Goal: Task Accomplishment & Management: Manage account settings

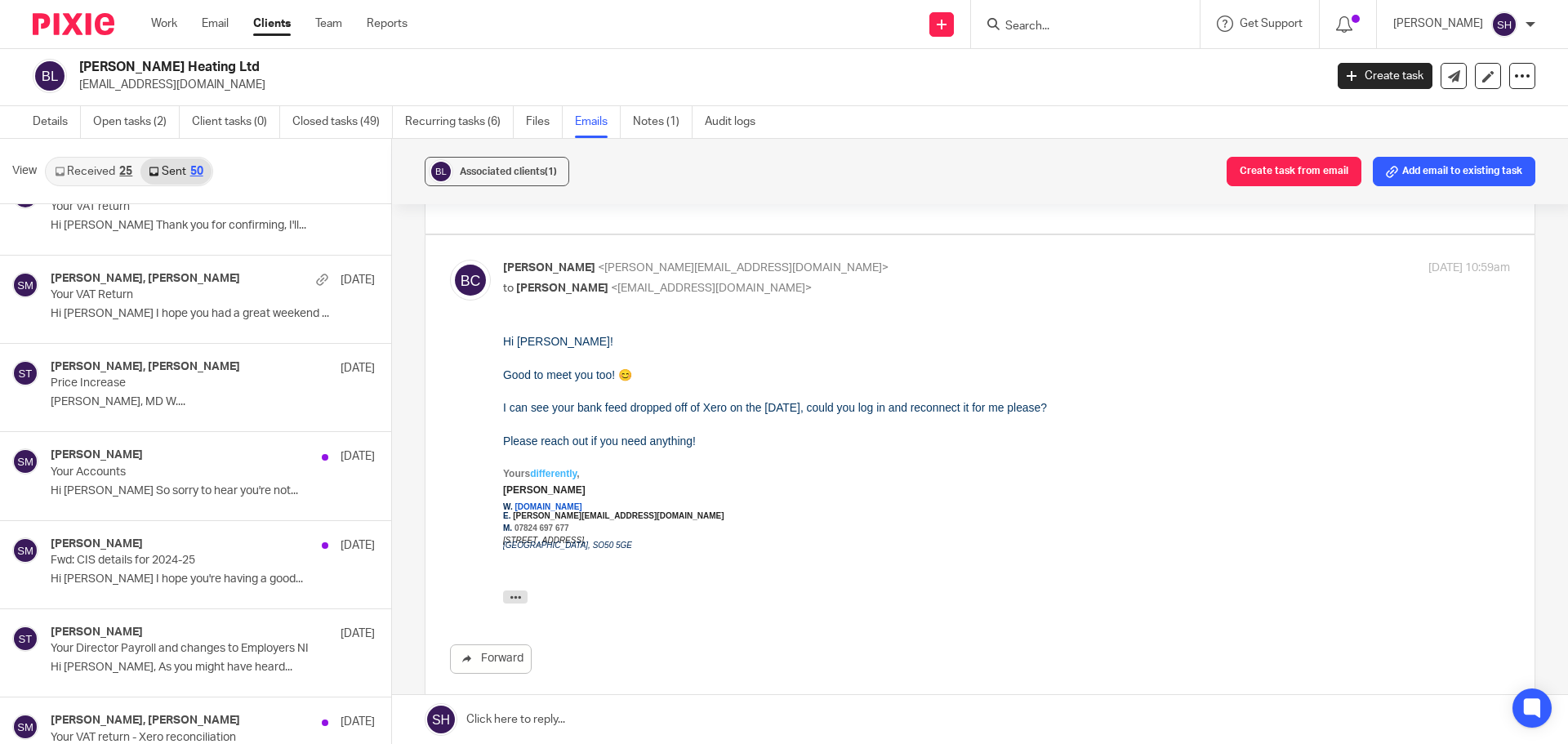
scroll to position [1224, 0]
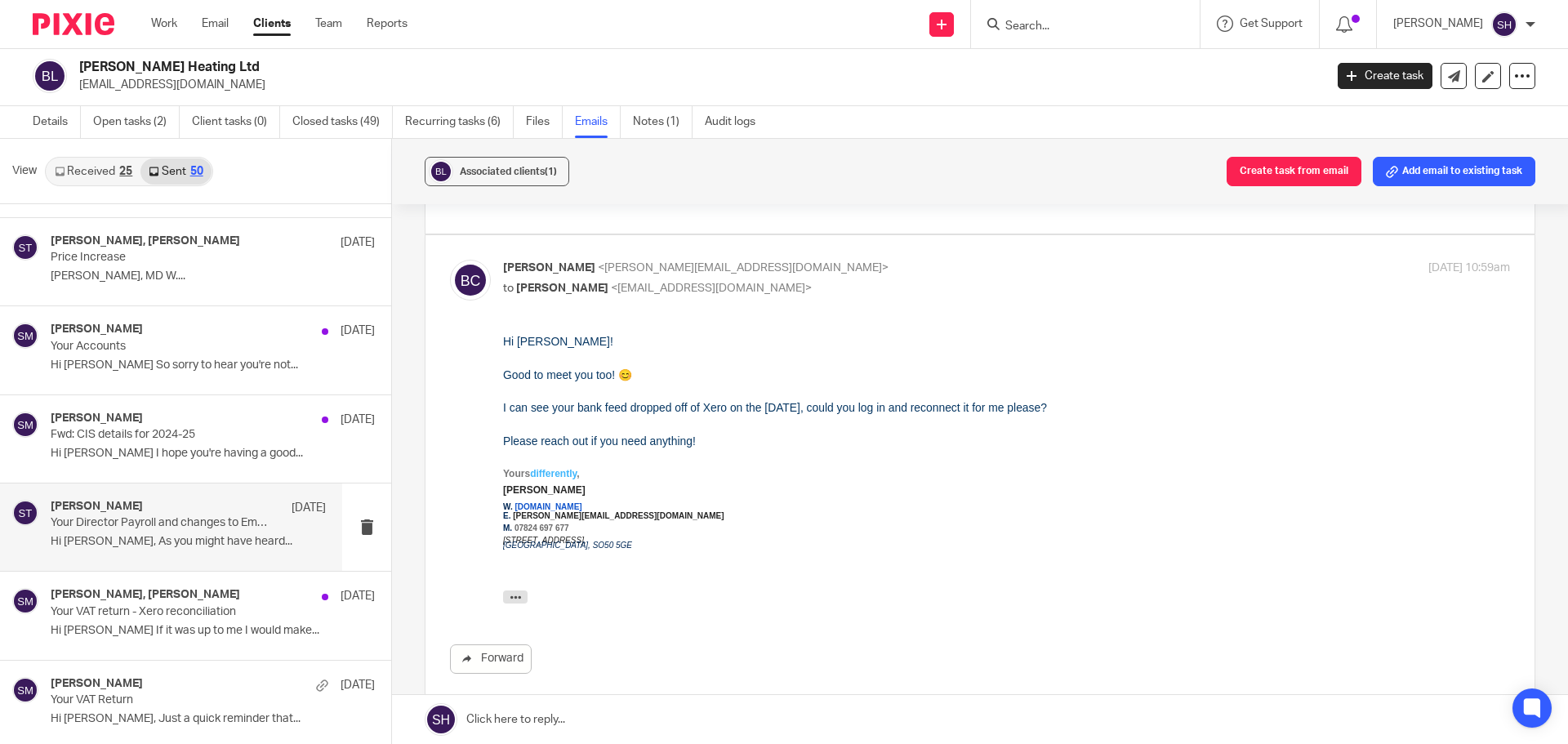
click at [177, 517] on p "Your Director Payroll and changes to Employers NI" at bounding box center [161, 522] width 221 height 14
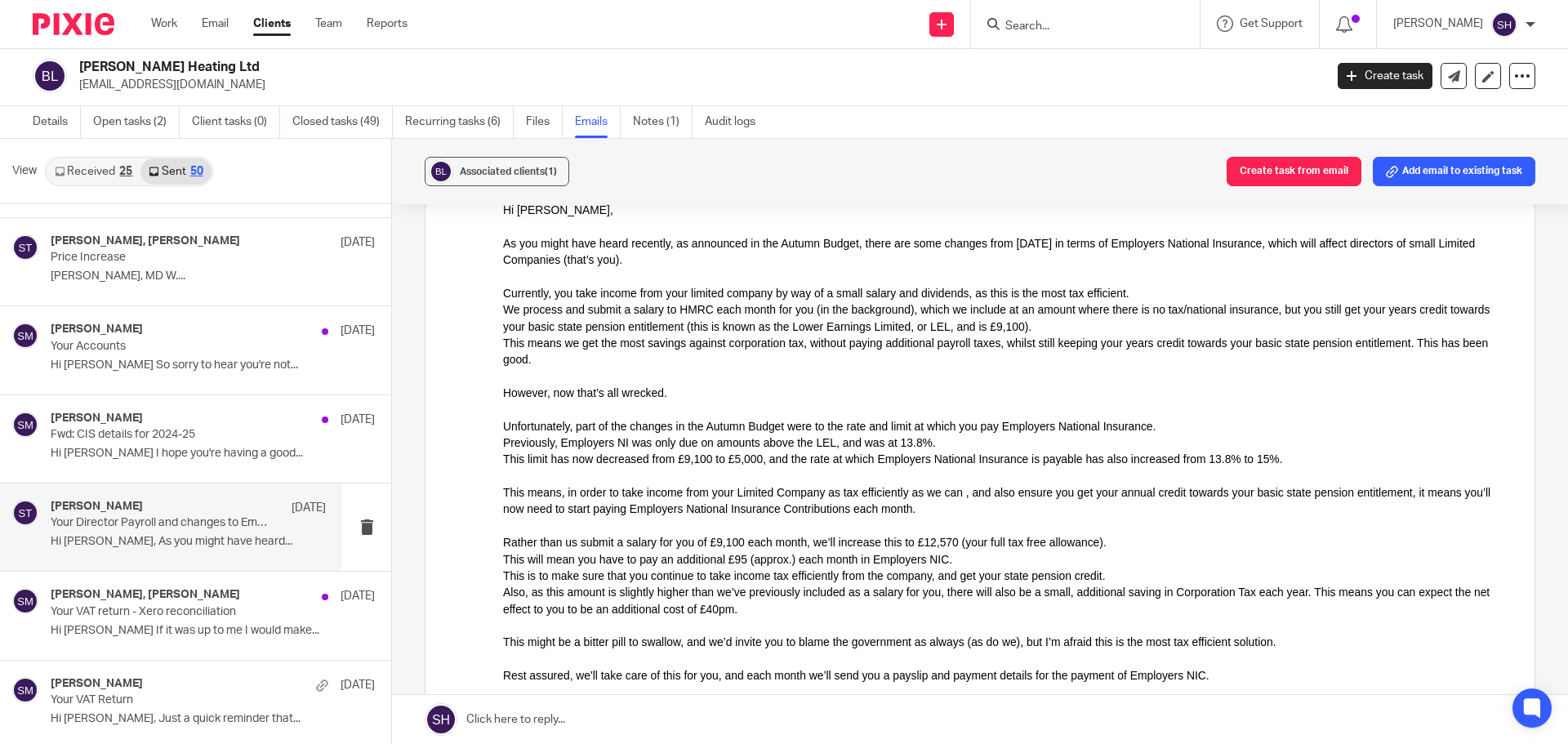
scroll to position [245, 0]
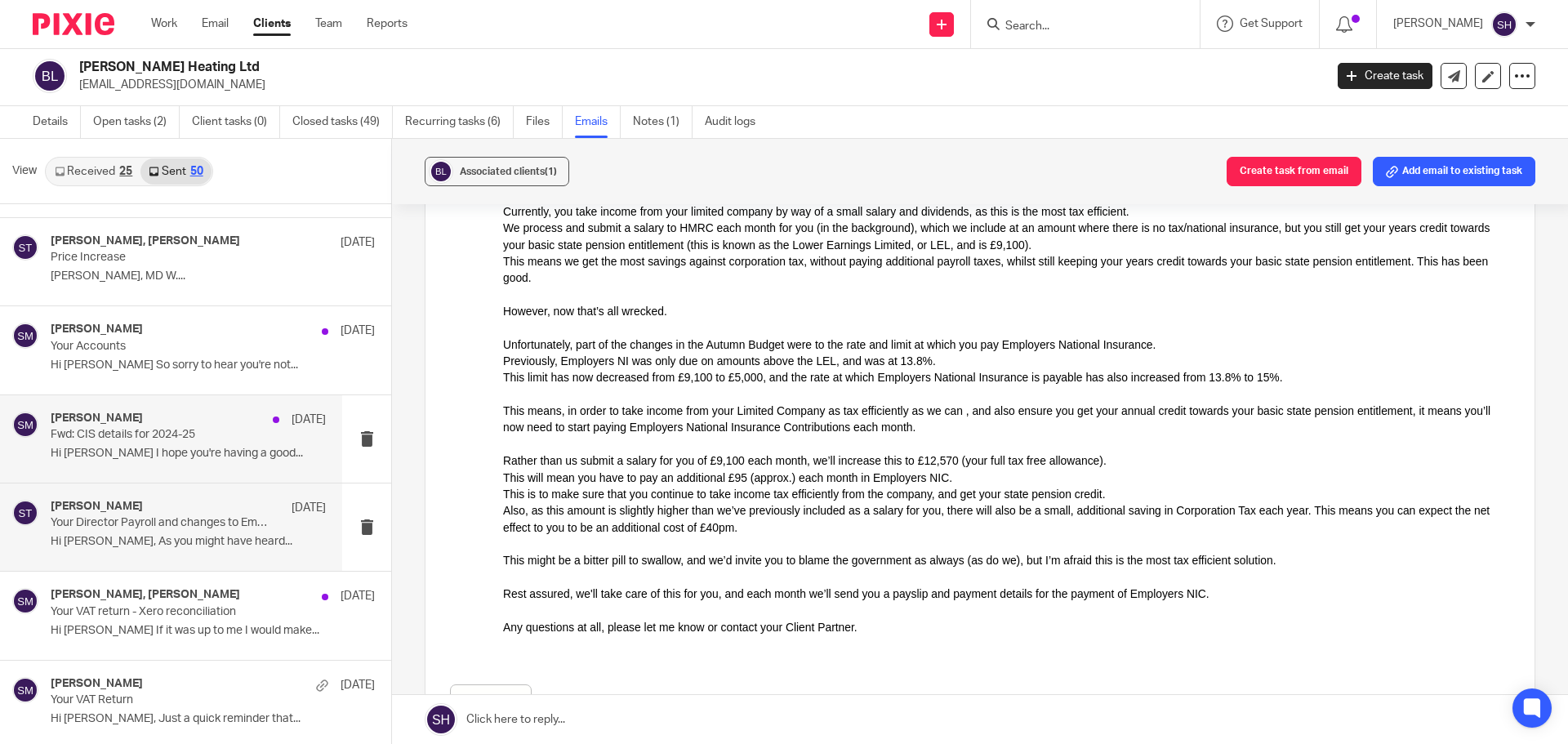
click at [168, 464] on div "Sam McGaley 30 Apr Fwd: CIS details for 2024-25 Hi Alistair I hope you're havin…" at bounding box center [189, 438] width 275 height 55
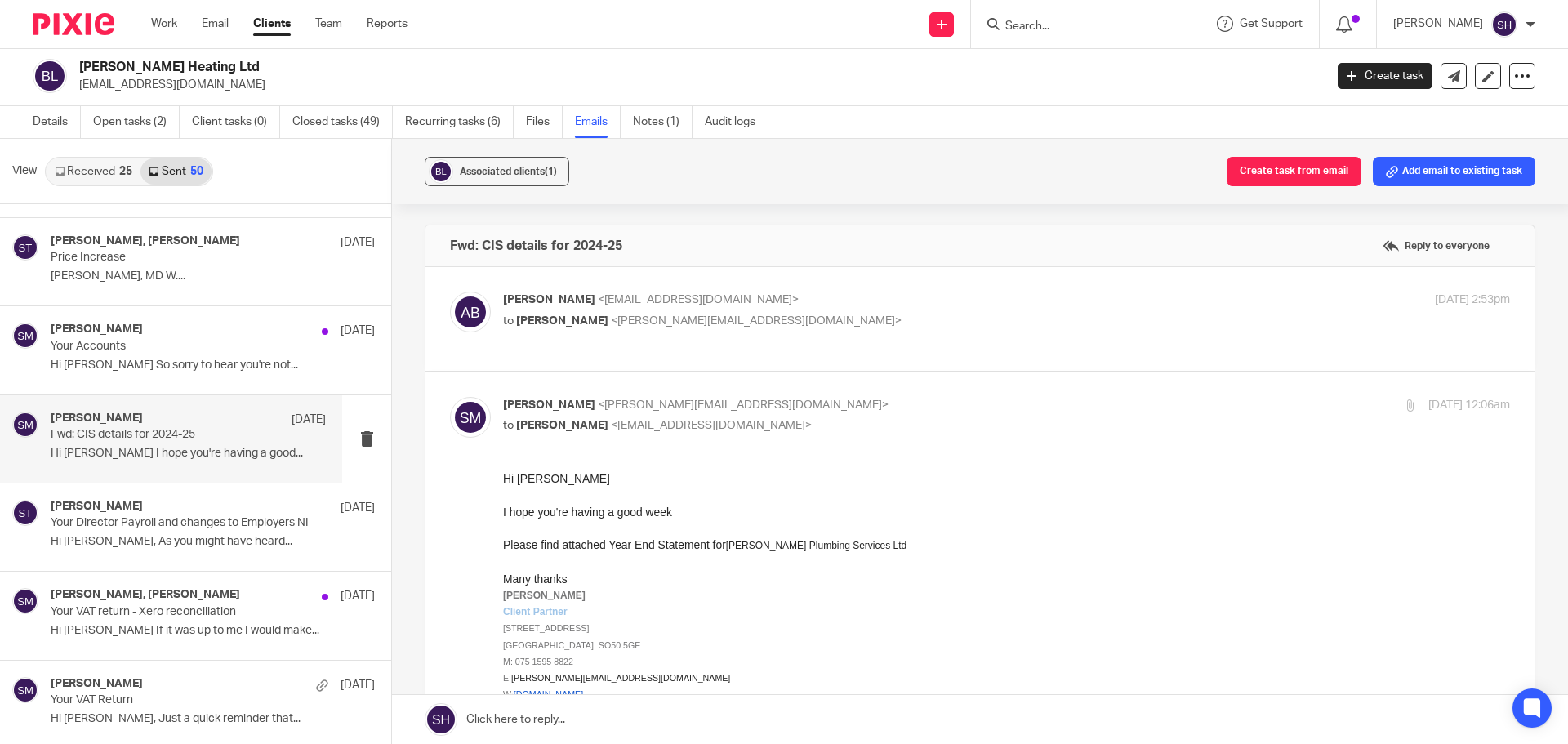
scroll to position [0, 0]
click at [738, 343] on div "Alistair Byron <byronheatingltd@gmail.com> to Sam McGaley <sam@wearediverso.com…" at bounding box center [980, 318] width 1060 height 55
click at [674, 346] on div "Alistair Byron <byronheatingltd@gmail.com> to Sam McGaley <sam@wearediverso.com…" at bounding box center [980, 318] width 1060 height 55
click at [582, 363] on label at bounding box center [980, 318] width 1109 height 103
click at [450, 291] on input "checkbox" at bounding box center [449, 291] width 1 height 1
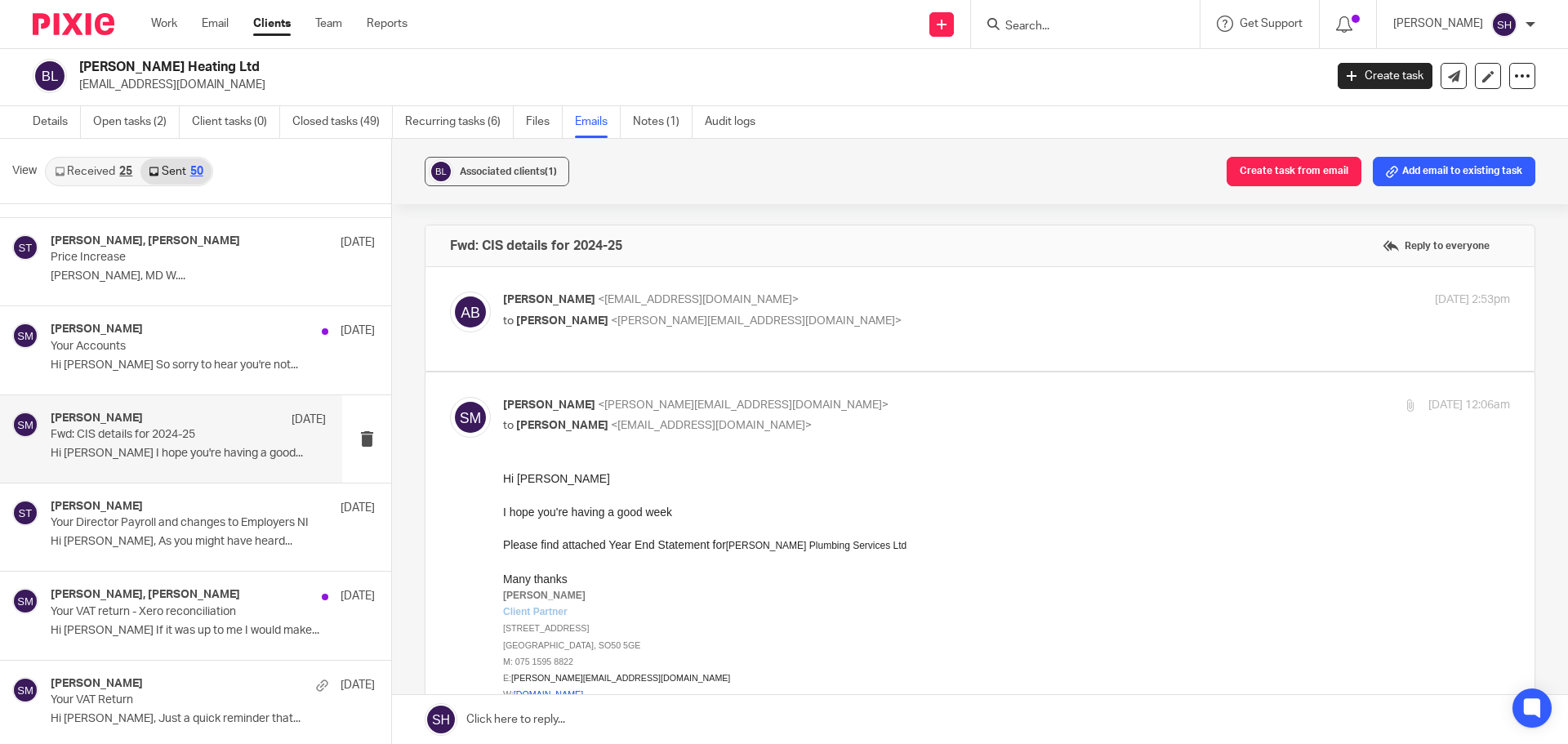
checkbox input "true"
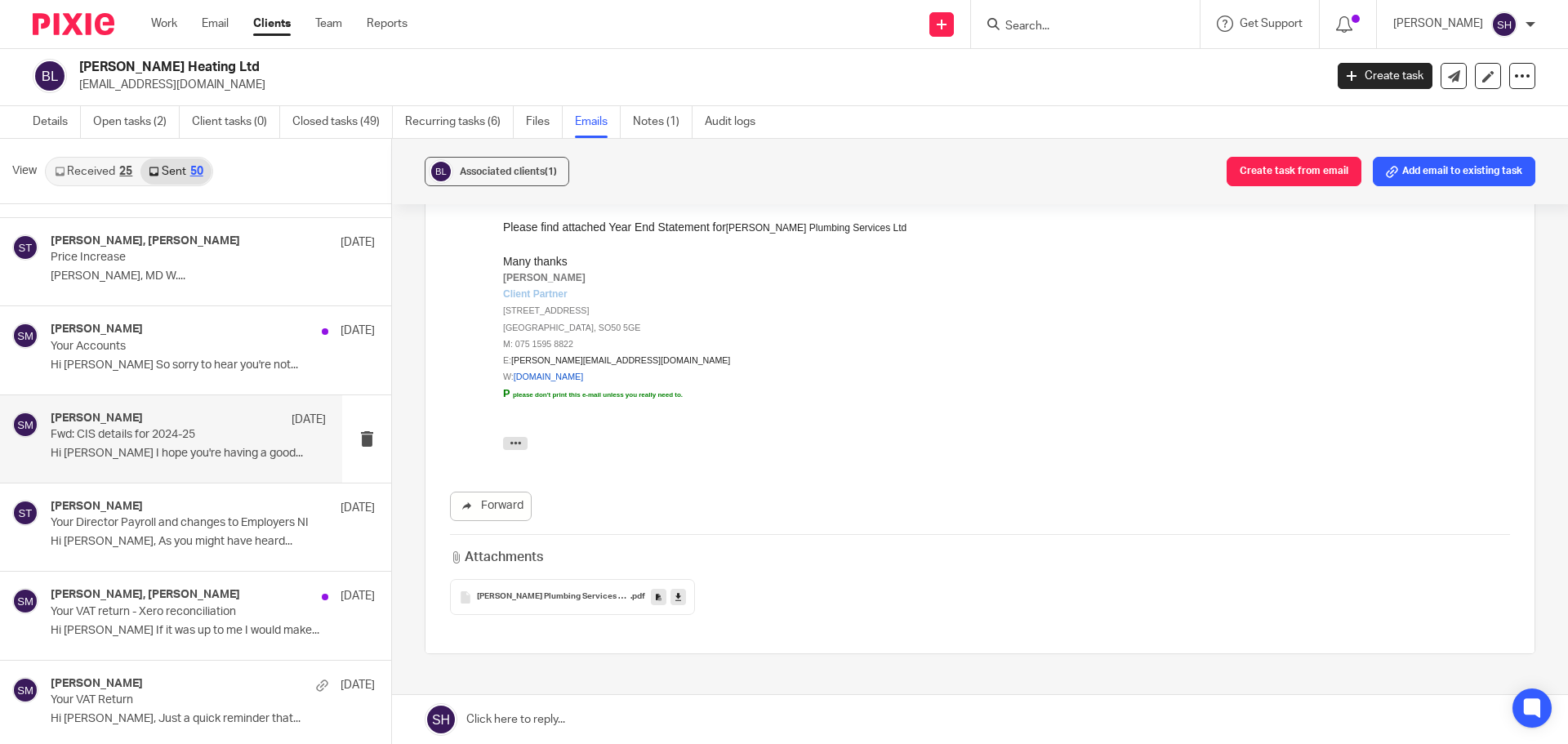
scroll to position [898, 0]
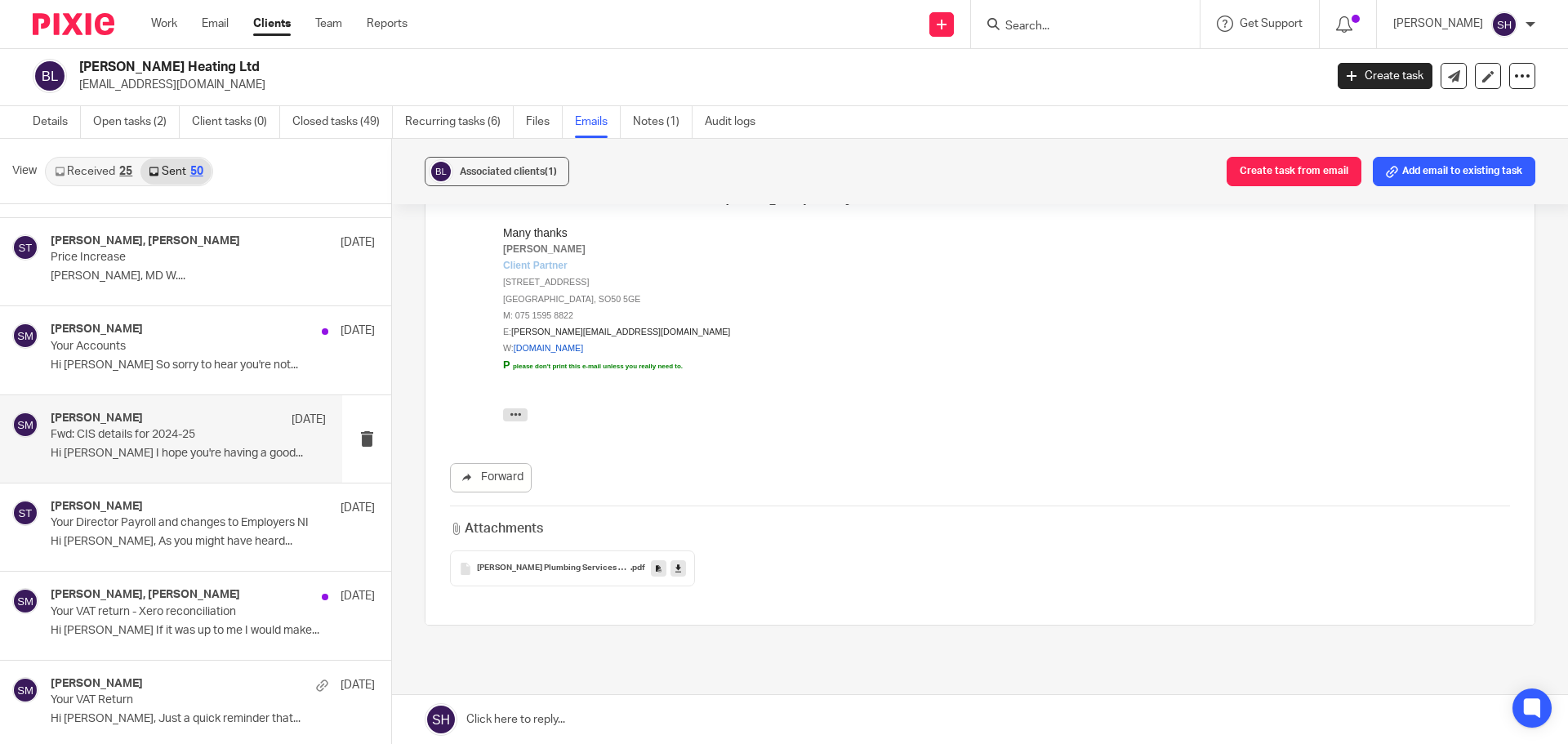
click at [520, 586] on div "T P Watts Plumbing Services Ltd - Subcontractor Year End Statement - 2024-25 .p…" at bounding box center [572, 567] width 245 height 36
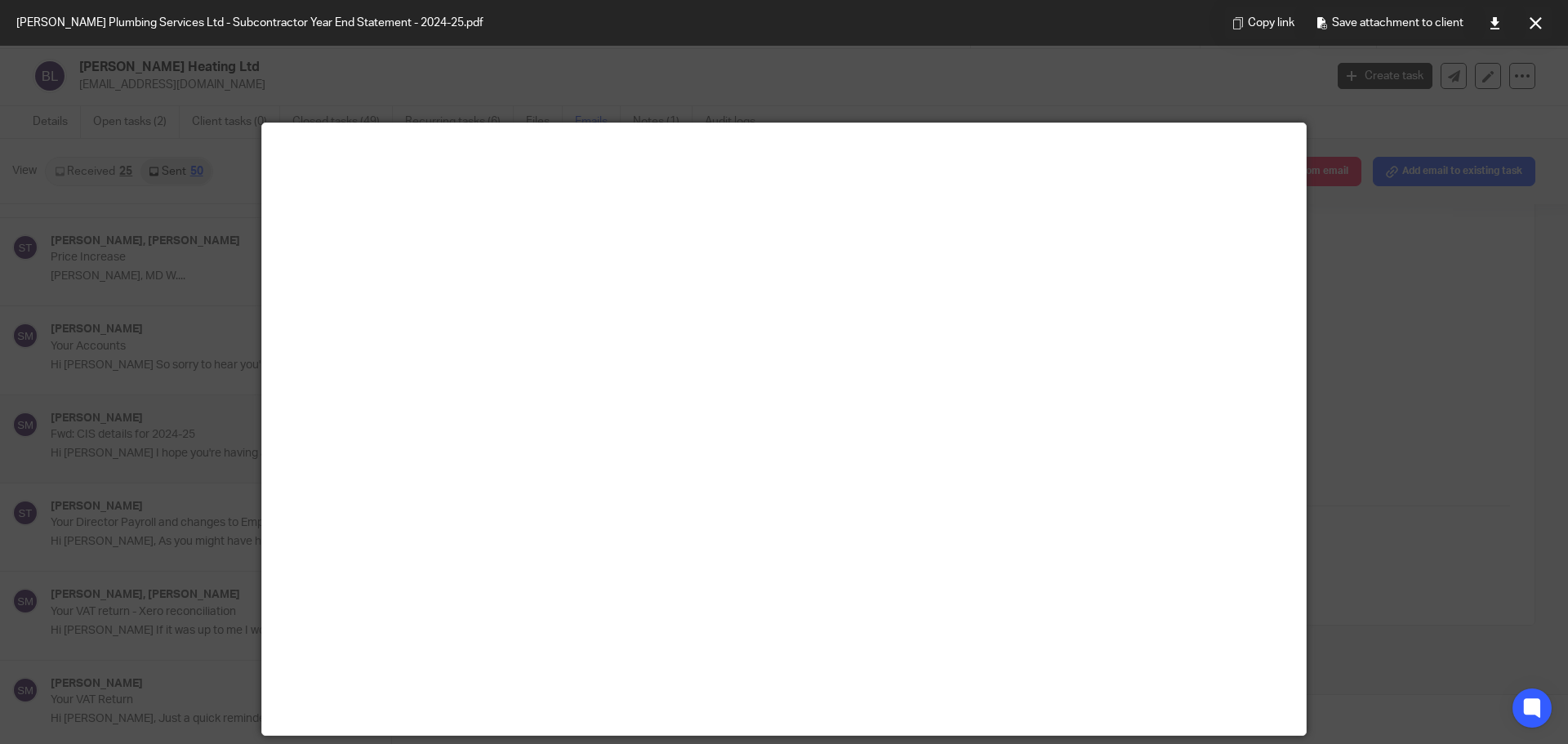
click at [1531, 16] on button at bounding box center [1535, 22] width 32 height 32
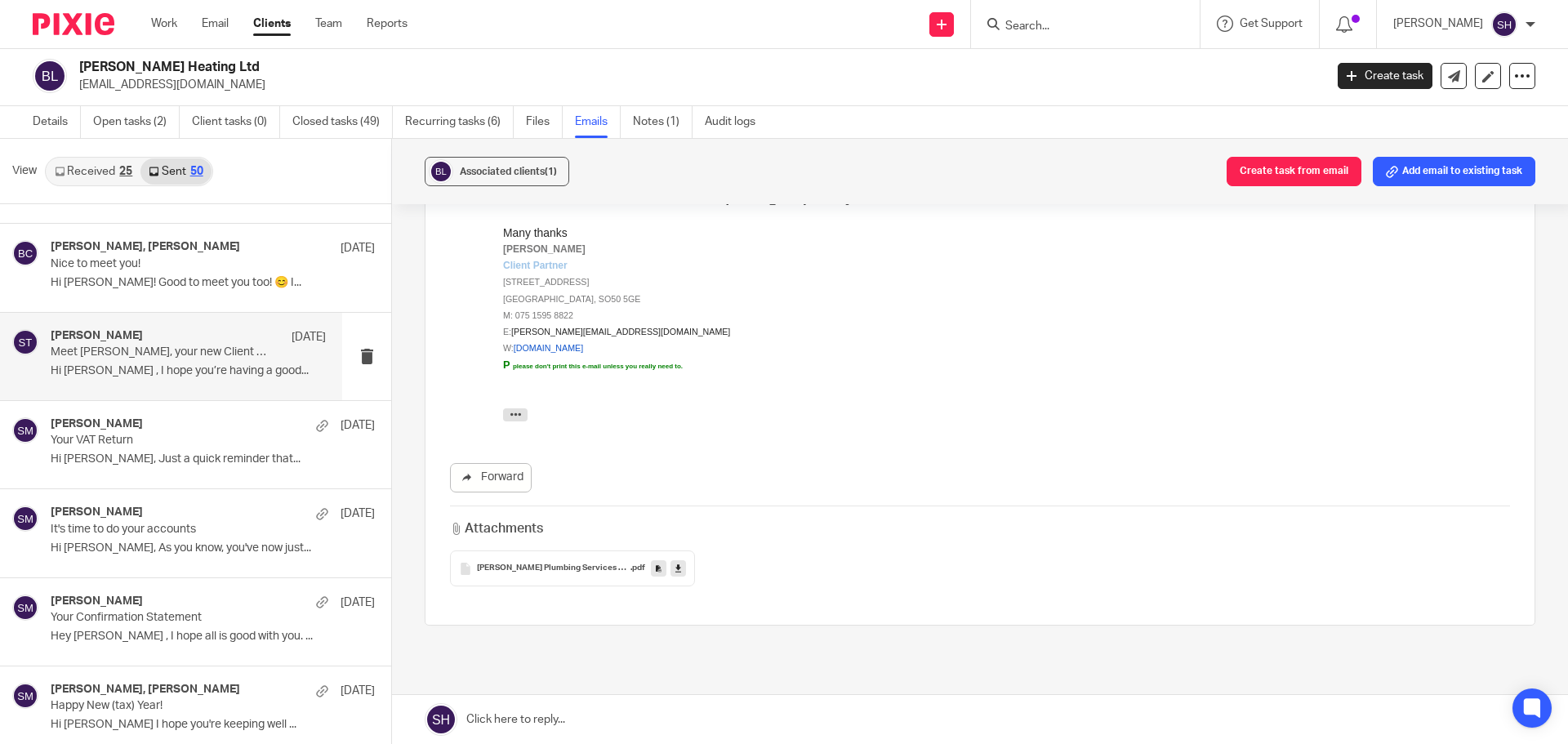
scroll to position [408, 0]
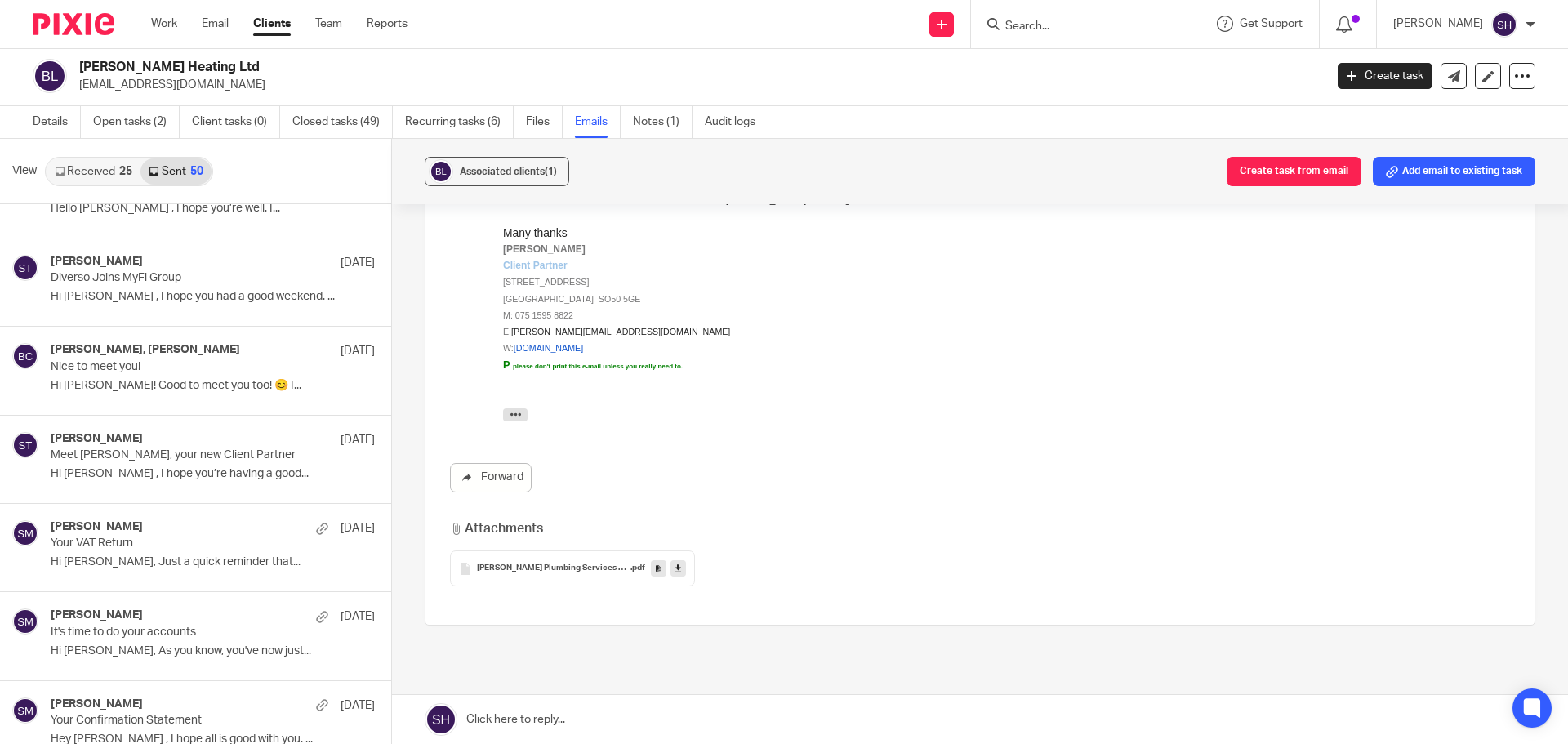
click at [99, 163] on link "Received 25" at bounding box center [94, 171] width 94 height 26
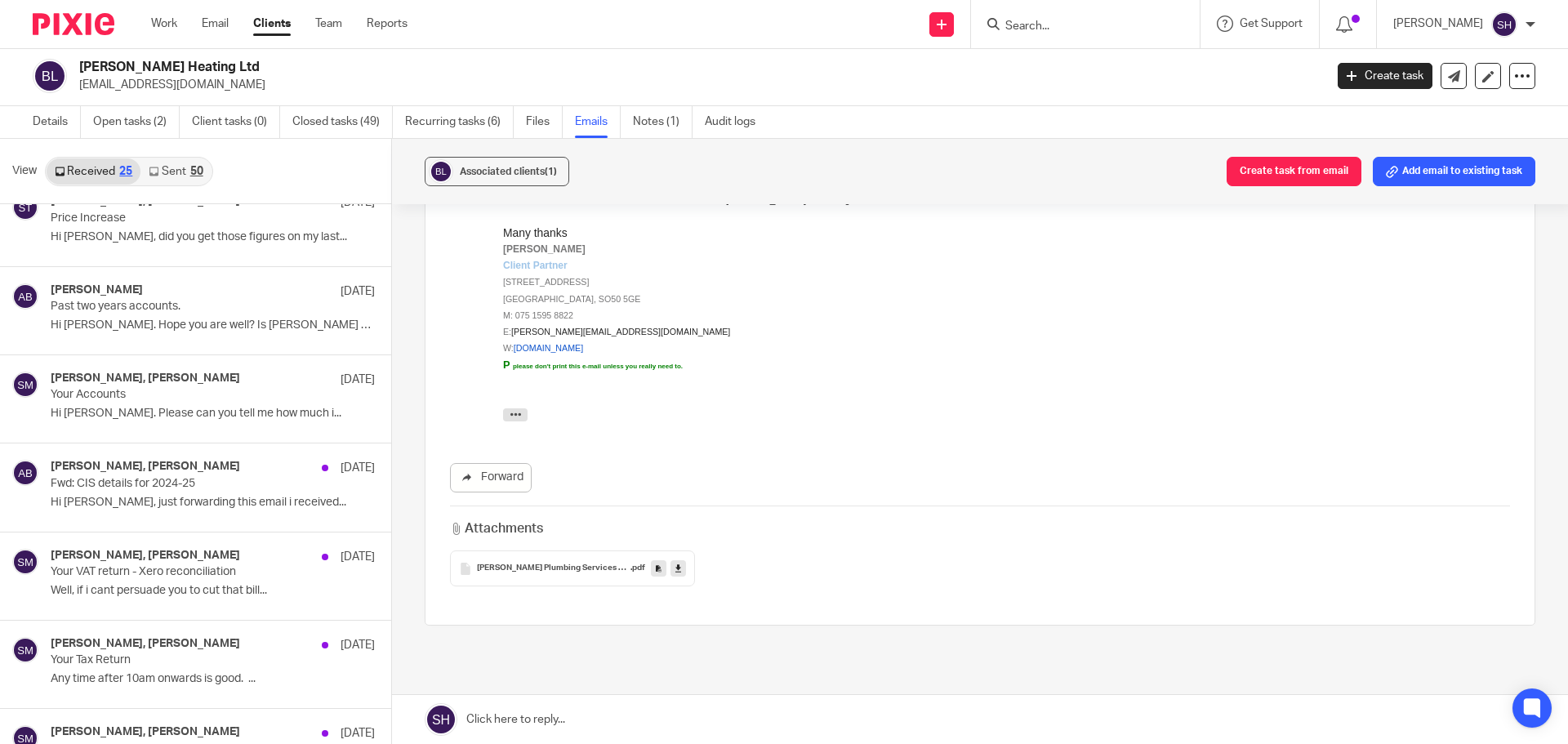
scroll to position [571, 0]
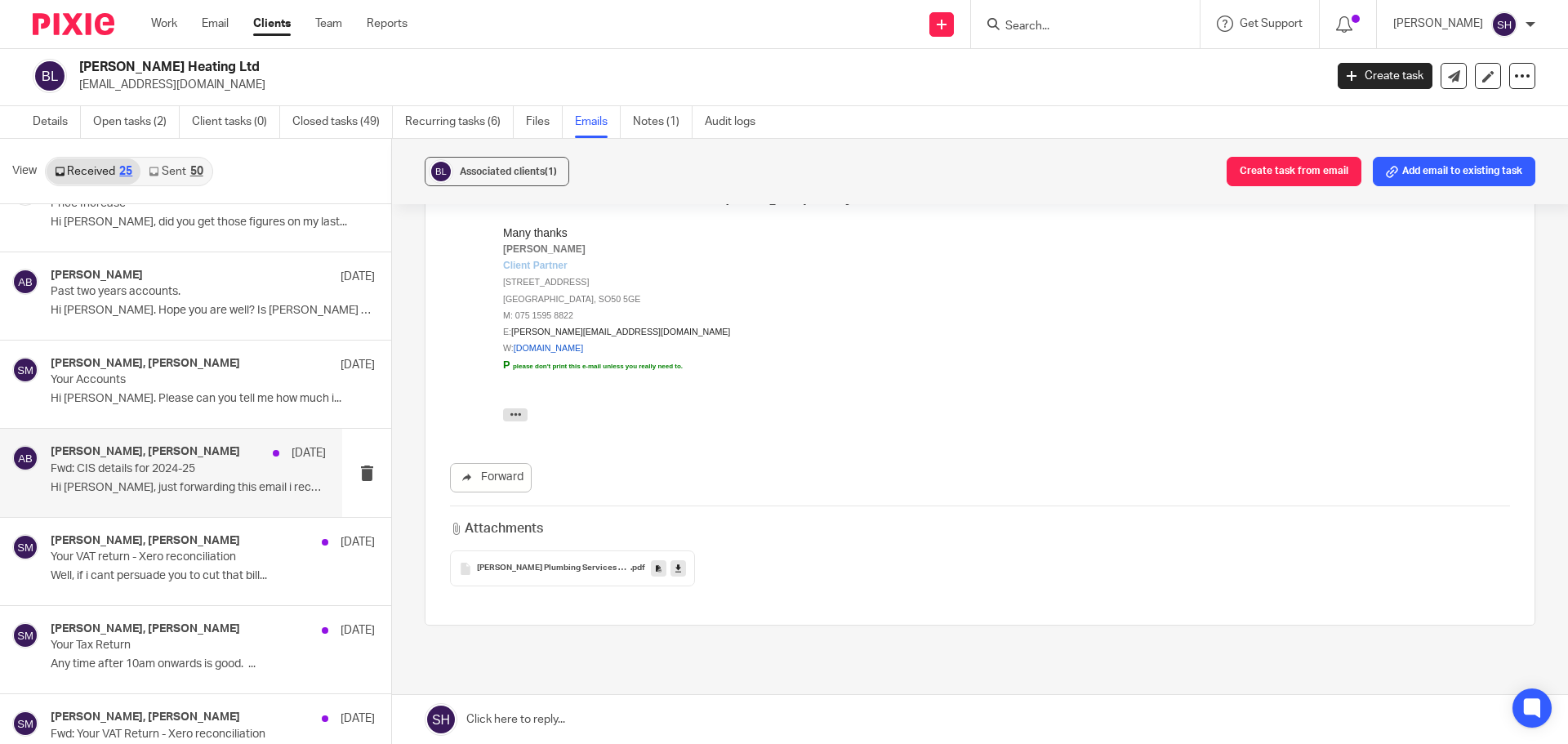
click at [171, 494] on p "Hi sam, just forwarding this email i received..." at bounding box center [189, 487] width 275 height 14
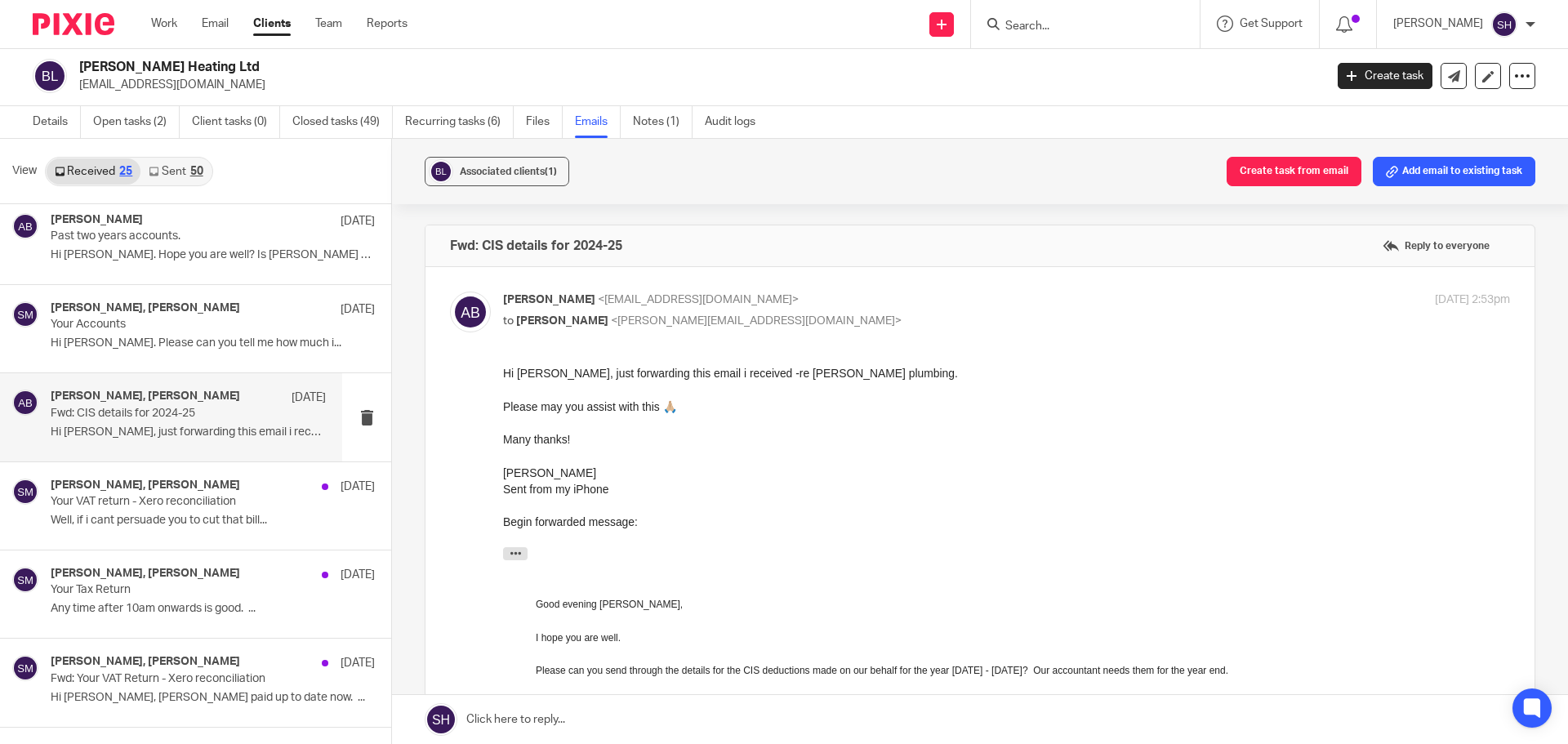
scroll to position [653, 0]
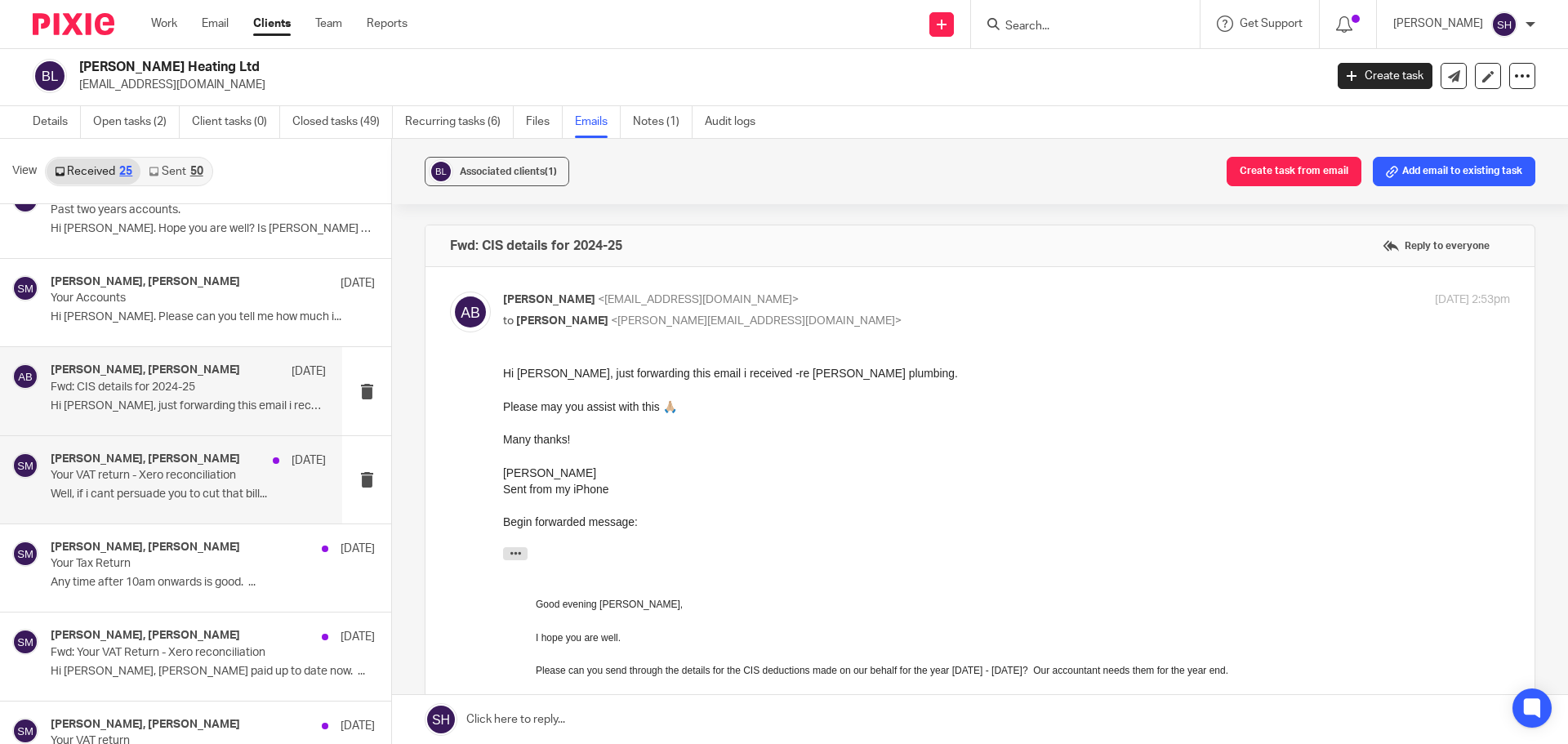
click at [163, 511] on div "Sam McGaley, Alistair Byron 7 Mar Your VAT return - Xero reconciliation Well, i…" at bounding box center [171, 478] width 342 height 87
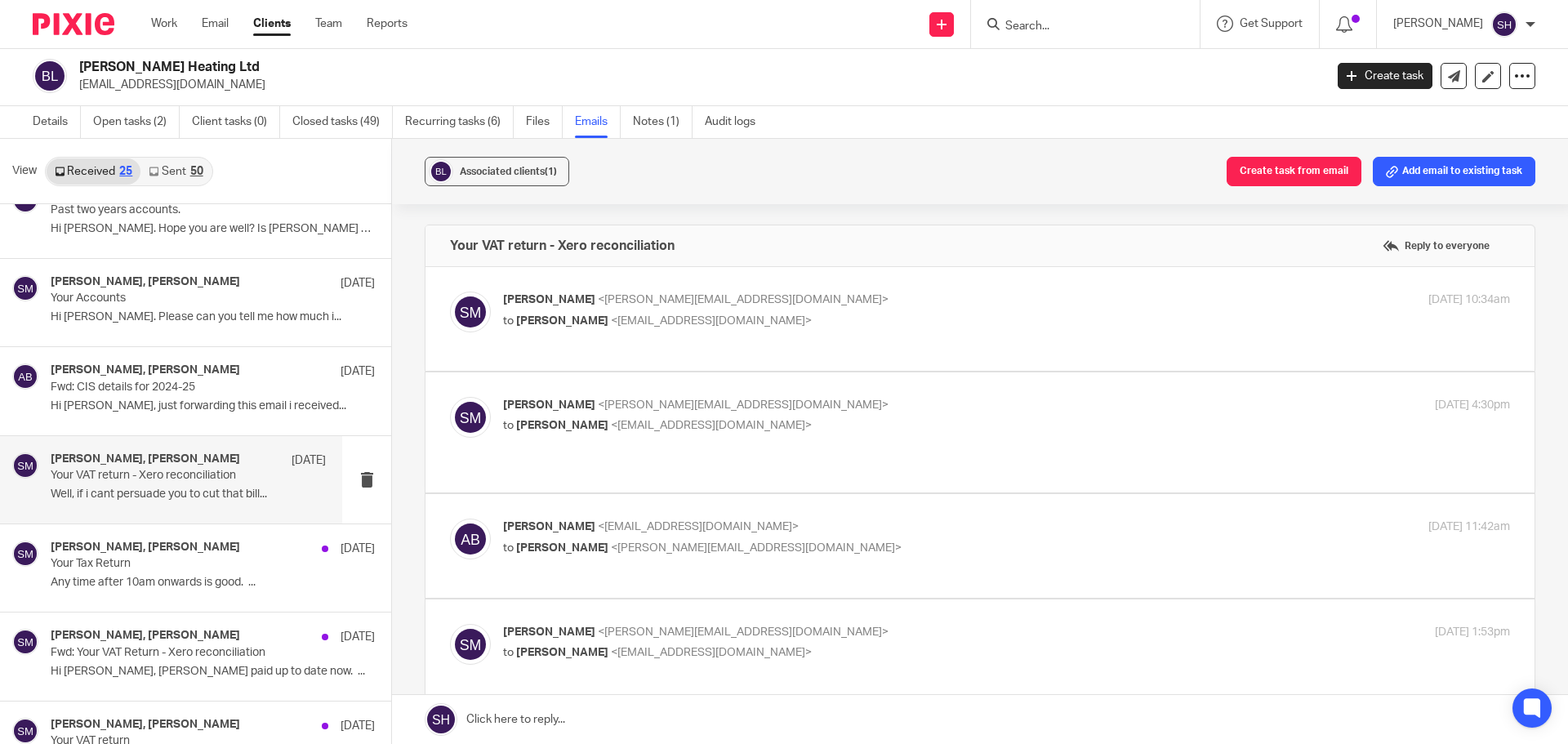
scroll to position [0, 0]
click at [720, 347] on label at bounding box center [980, 318] width 1109 height 103
click at [450, 291] on input "checkbox" at bounding box center [449, 291] width 1 height 1
checkbox input "true"
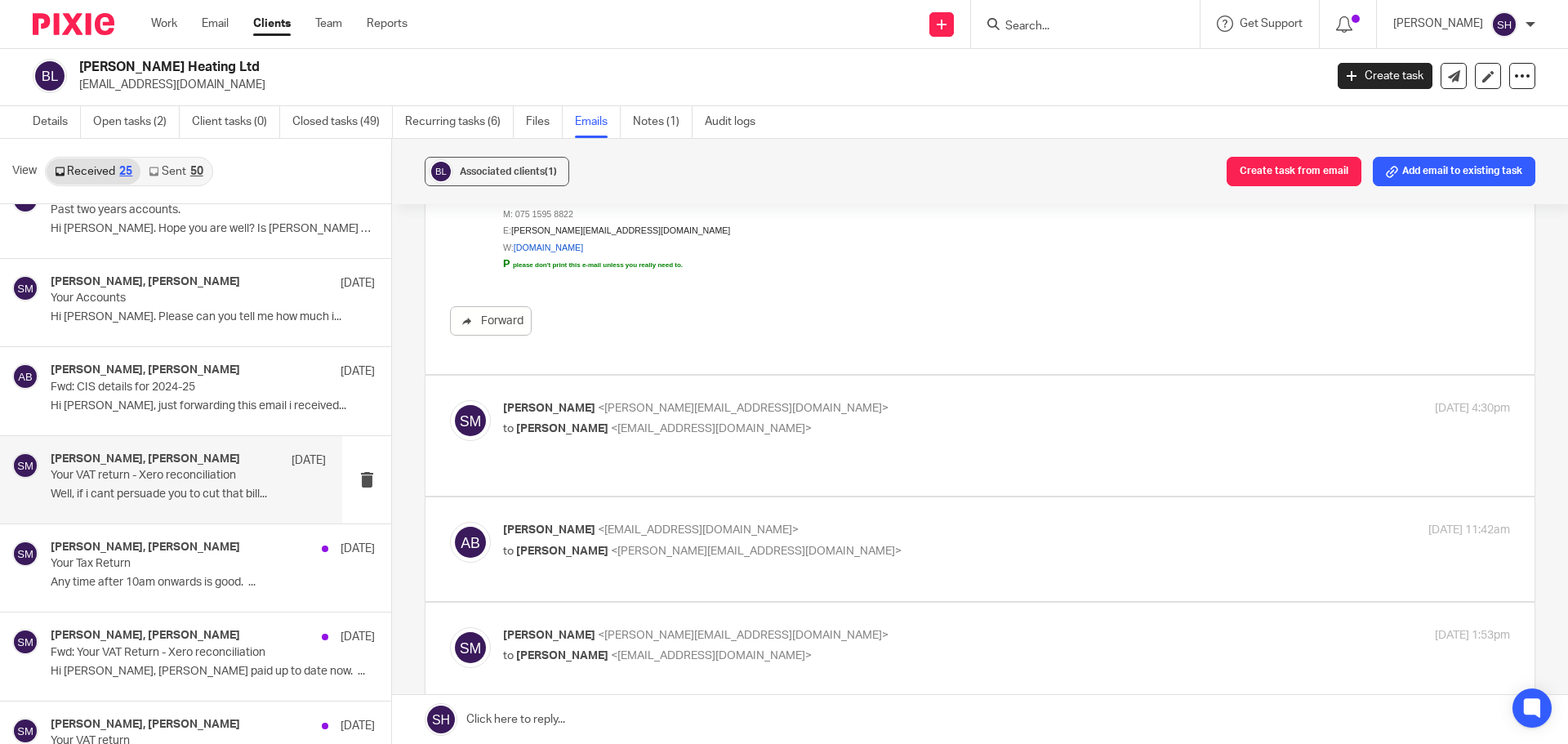
scroll to position [408, 0]
click at [757, 427] on p "to Alistair Byron <byronheatingltd@gmail.com>" at bounding box center [838, 429] width 671 height 18
checkbox input "true"
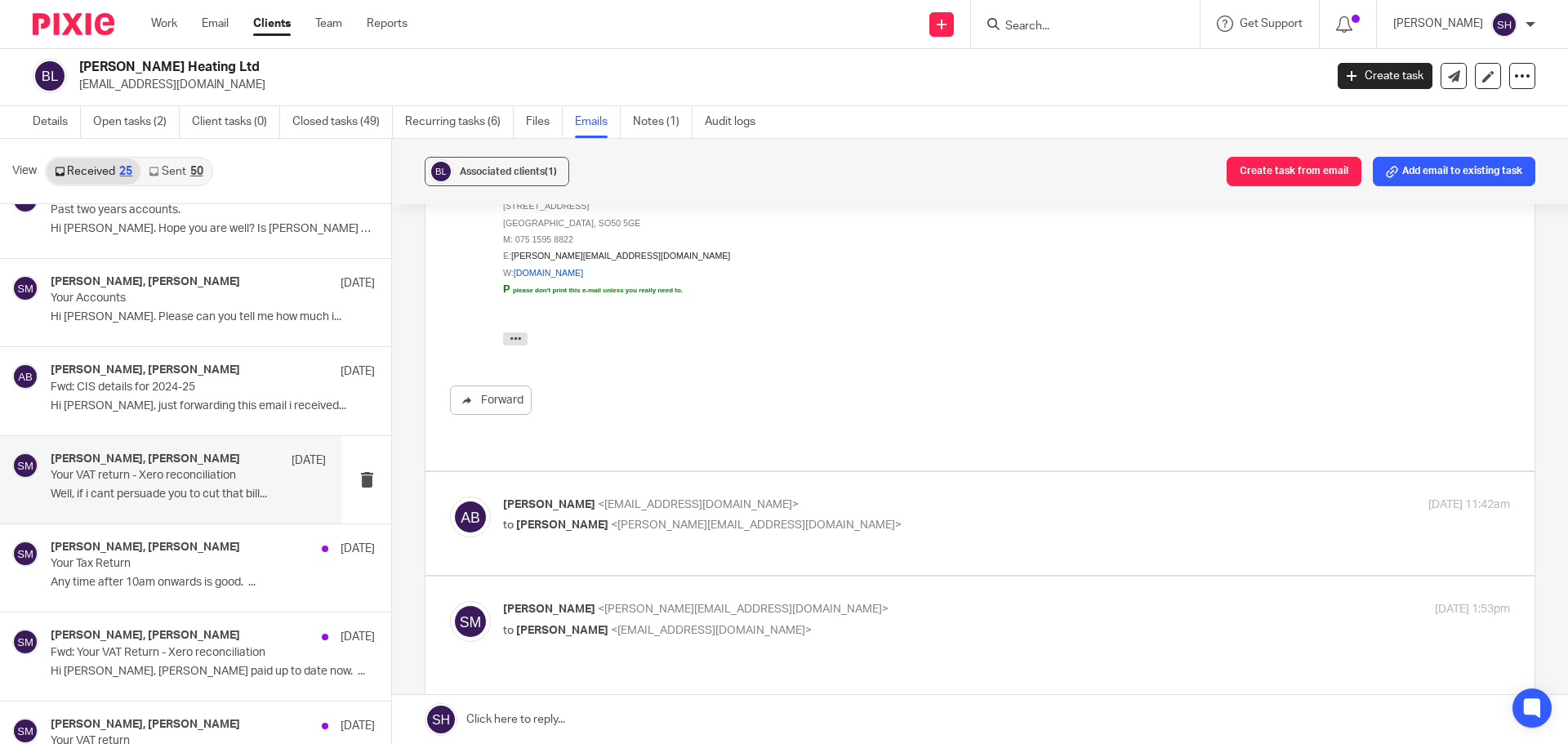
scroll to position [979, 0]
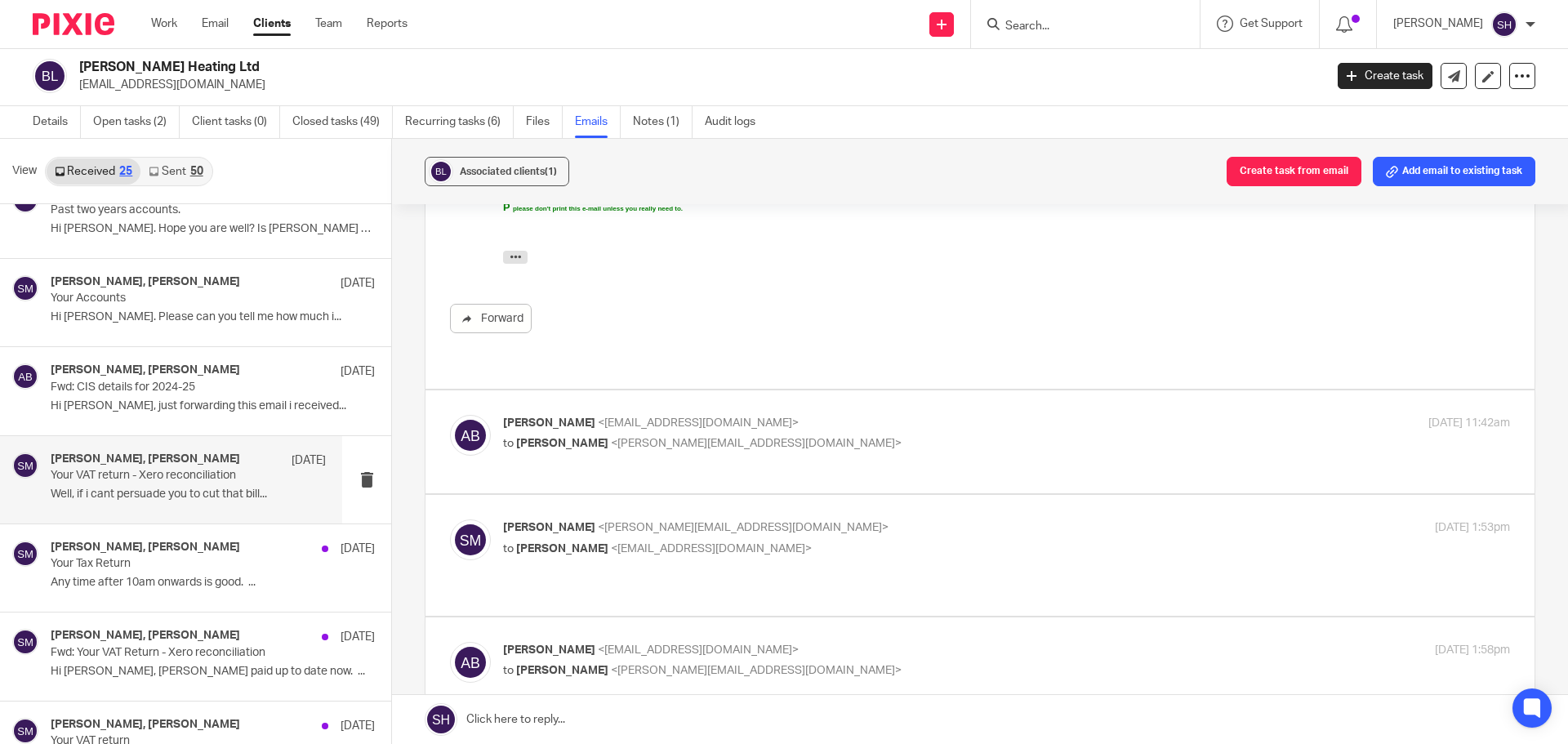
click at [812, 435] on p "to Sam McGaley <sam@wearediverso.com>" at bounding box center [838, 444] width 671 height 18
checkbox input "true"
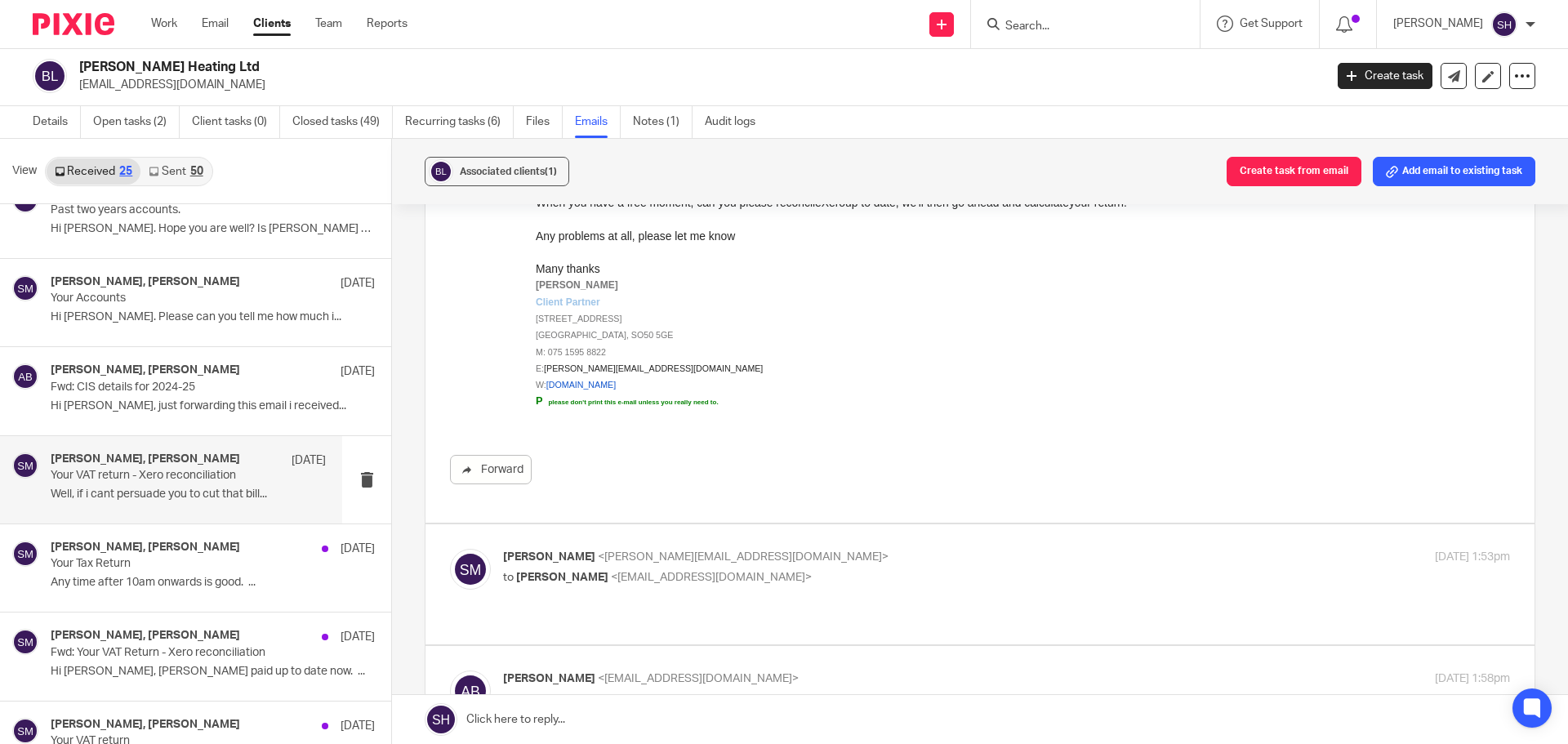
scroll to position [2286, 0]
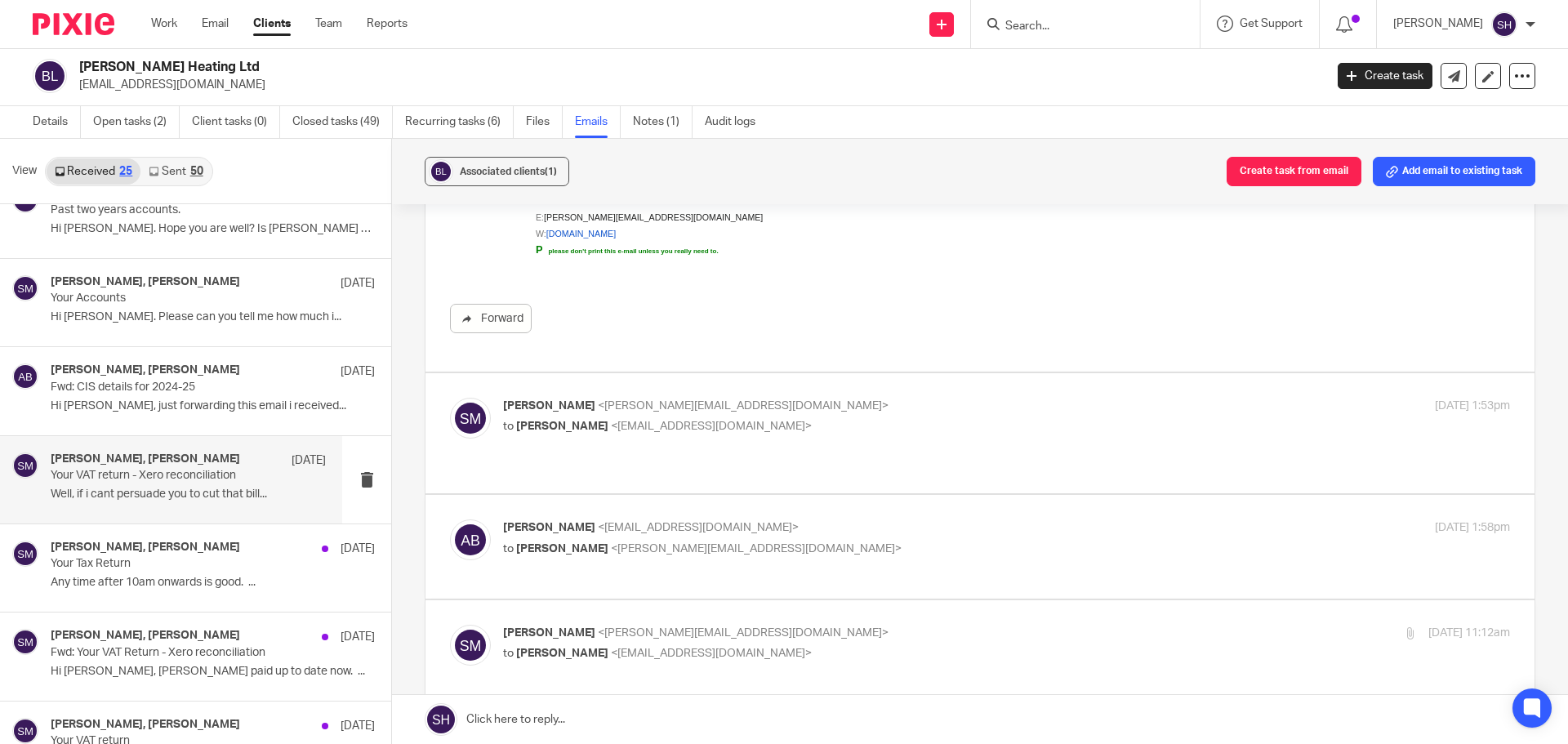
click at [825, 429] on p "to Alistair Byron <byronheatingltd@gmail.com>" at bounding box center [838, 427] width 671 height 18
checkbox input "true"
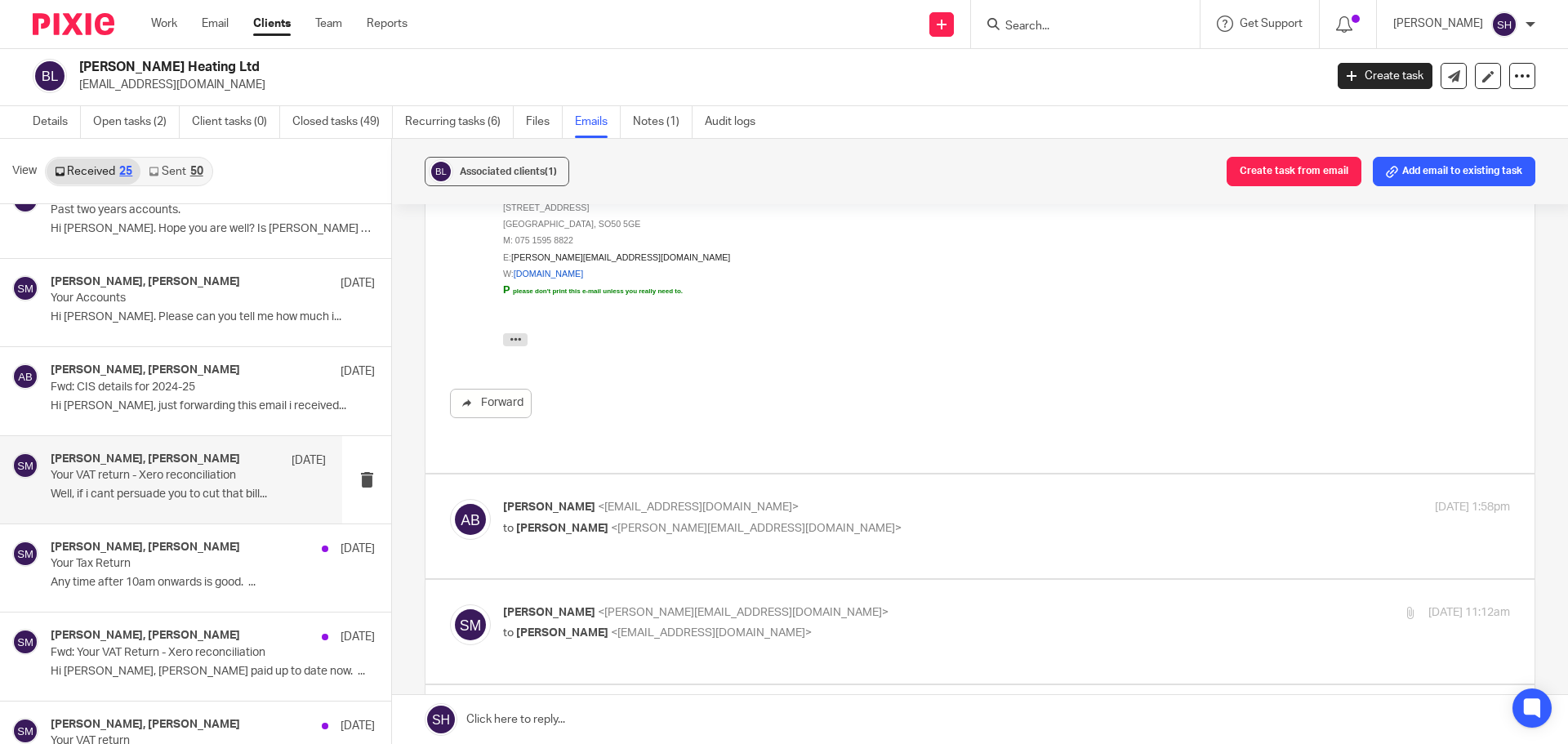
scroll to position [2857, 0]
click at [770, 497] on p "Alistair Byron <byronheatingltd@gmail.com>" at bounding box center [838, 506] width 671 height 18
checkbox input "true"
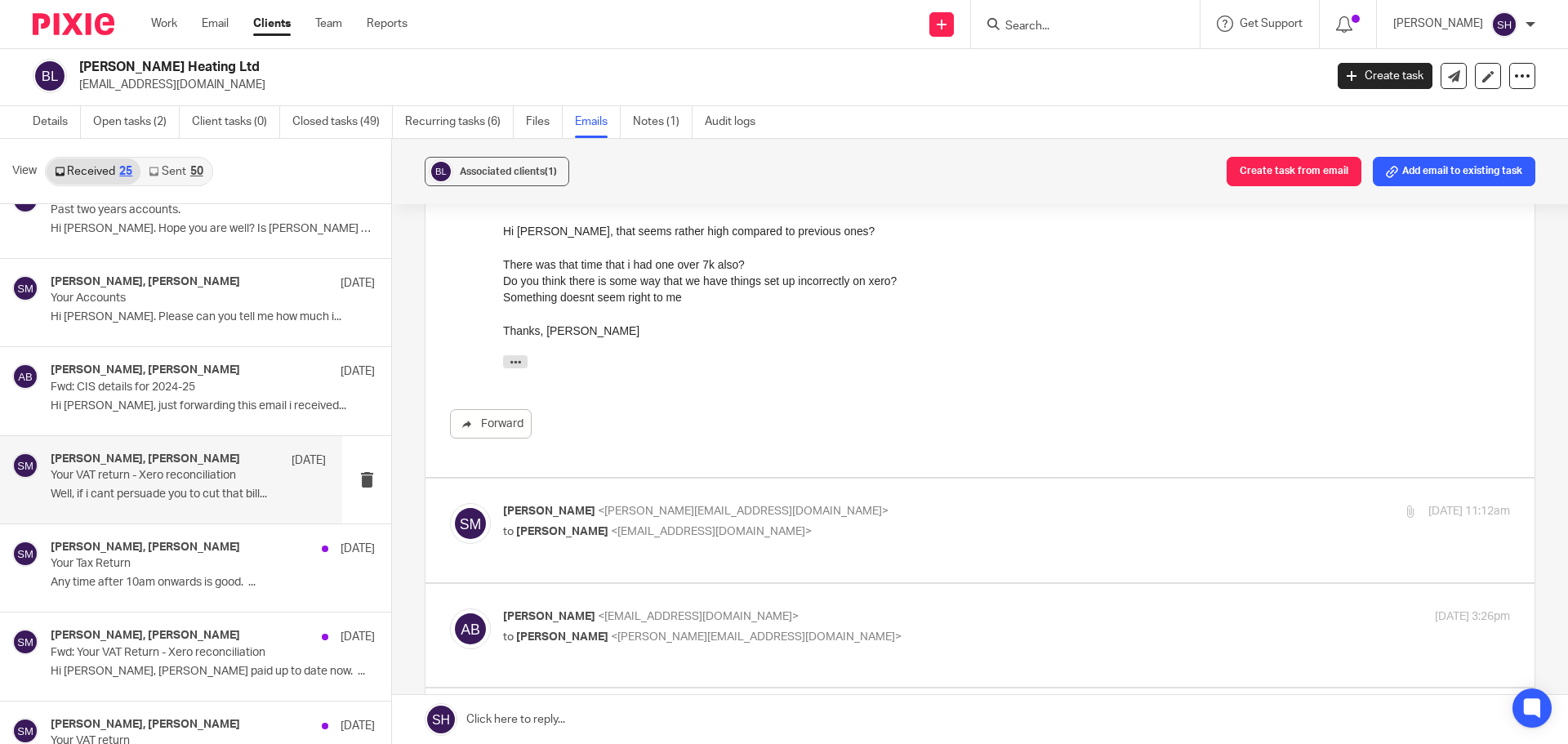
scroll to position [3265, 0]
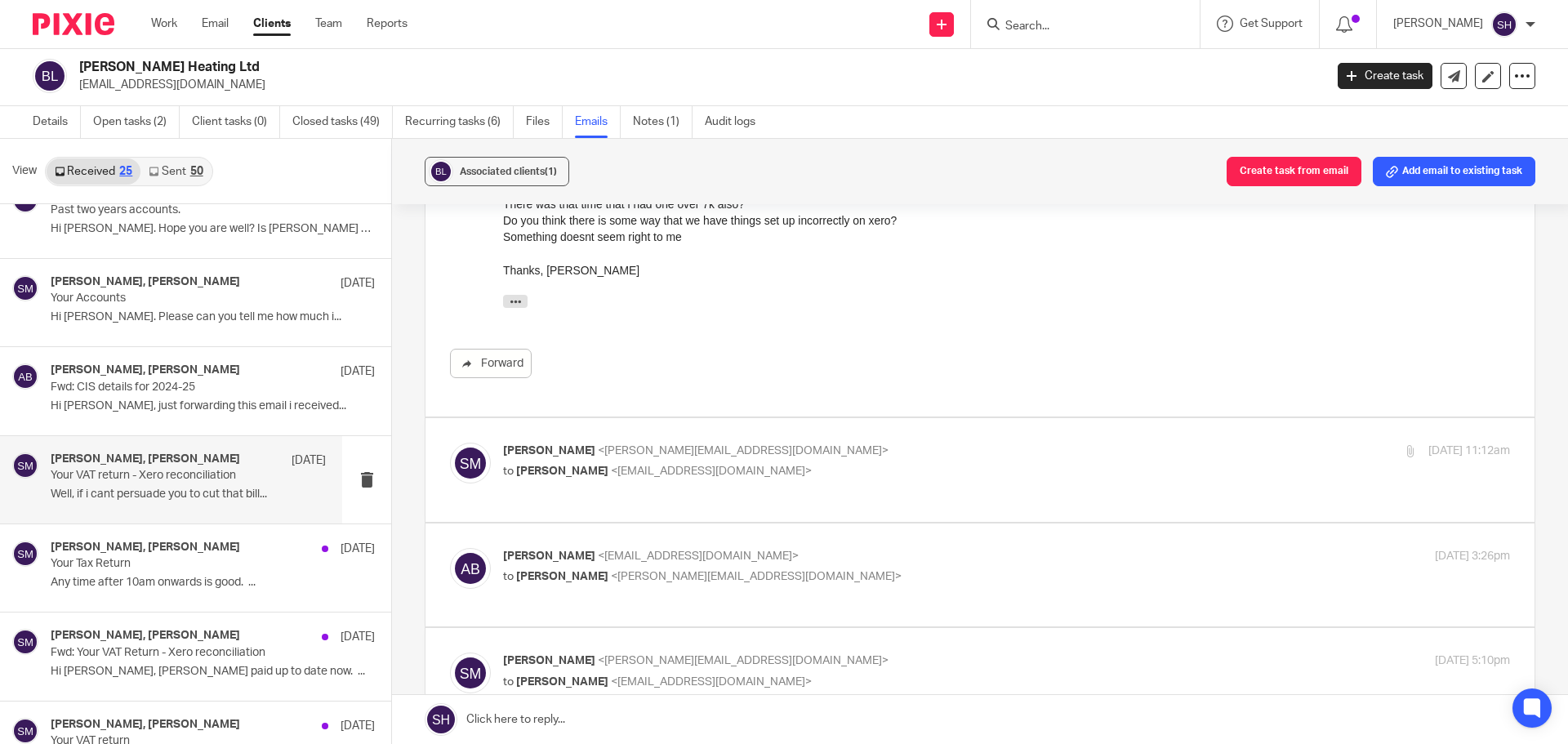
click at [782, 465] on p "to Alistair Byron <byronheatingltd@gmail.com>" at bounding box center [838, 472] width 671 height 18
checkbox input "true"
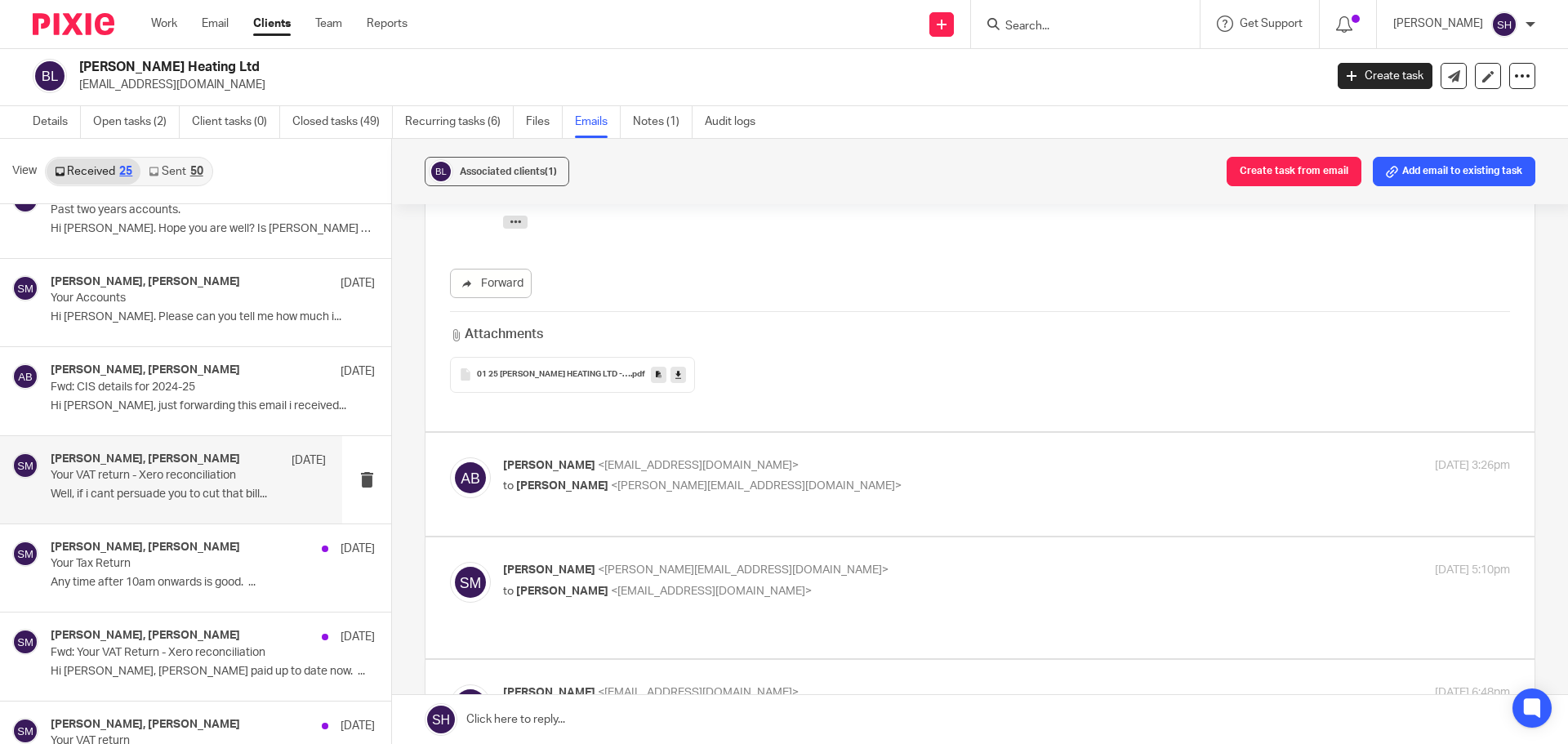
scroll to position [3918, 0]
click at [800, 435] on label at bounding box center [980, 481] width 1109 height 103
click at [450, 453] on input "checkbox" at bounding box center [449, 453] width 1 height 1
checkbox input "true"
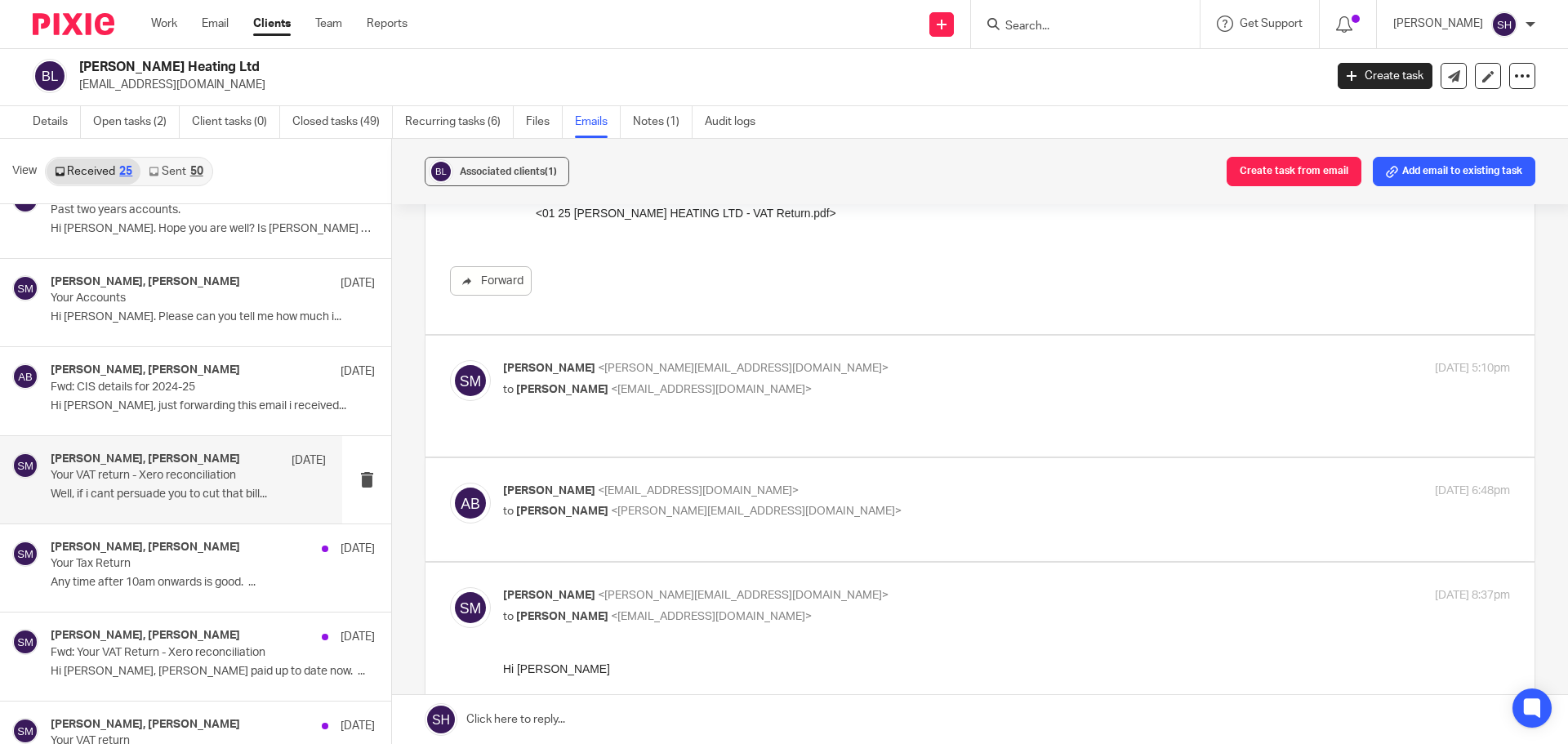
scroll to position [6448, 0]
click at [798, 391] on p "to Alistair Byron <byronheatingltd@gmail.com>" at bounding box center [838, 390] width 671 height 18
checkbox input "true"
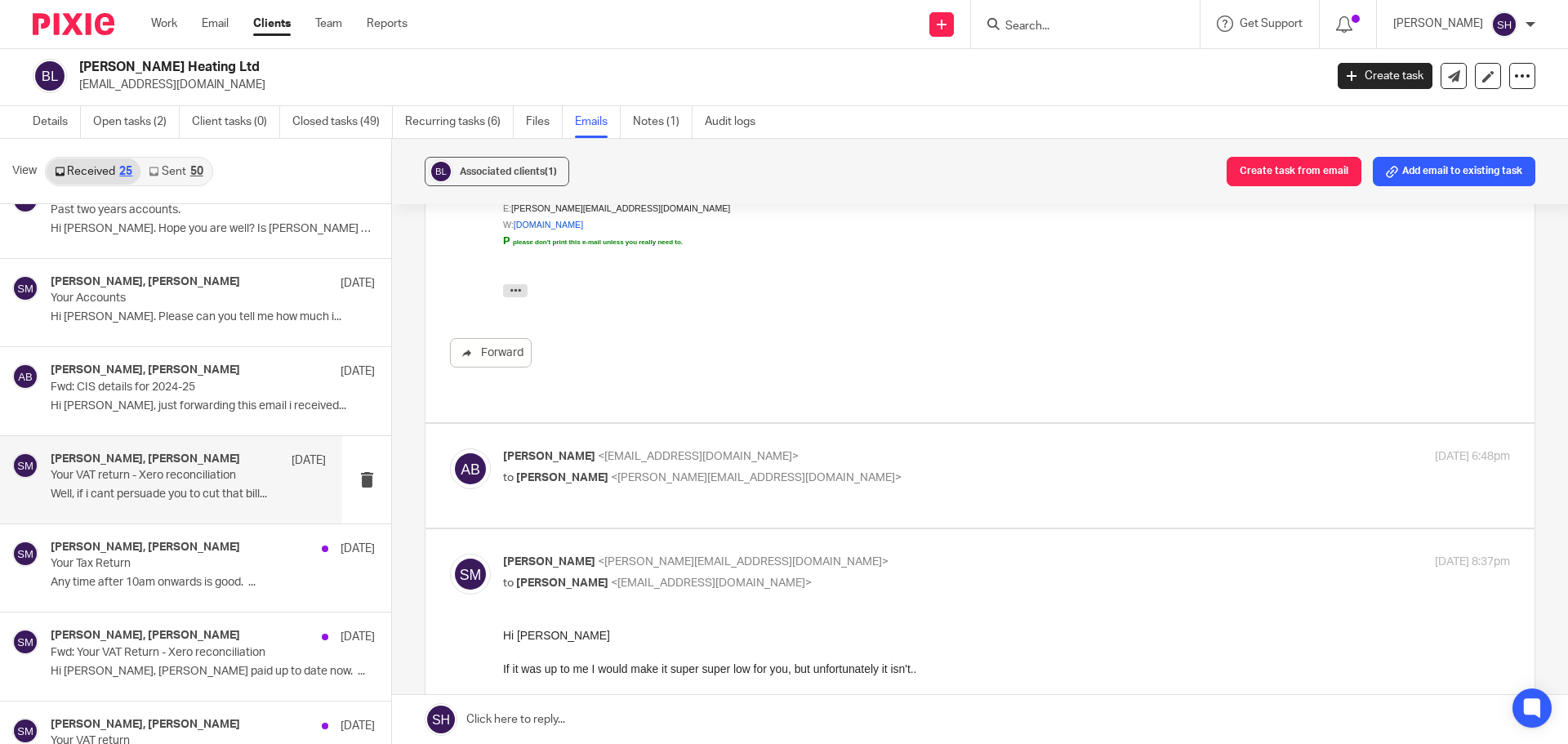
scroll to position [6856, 0]
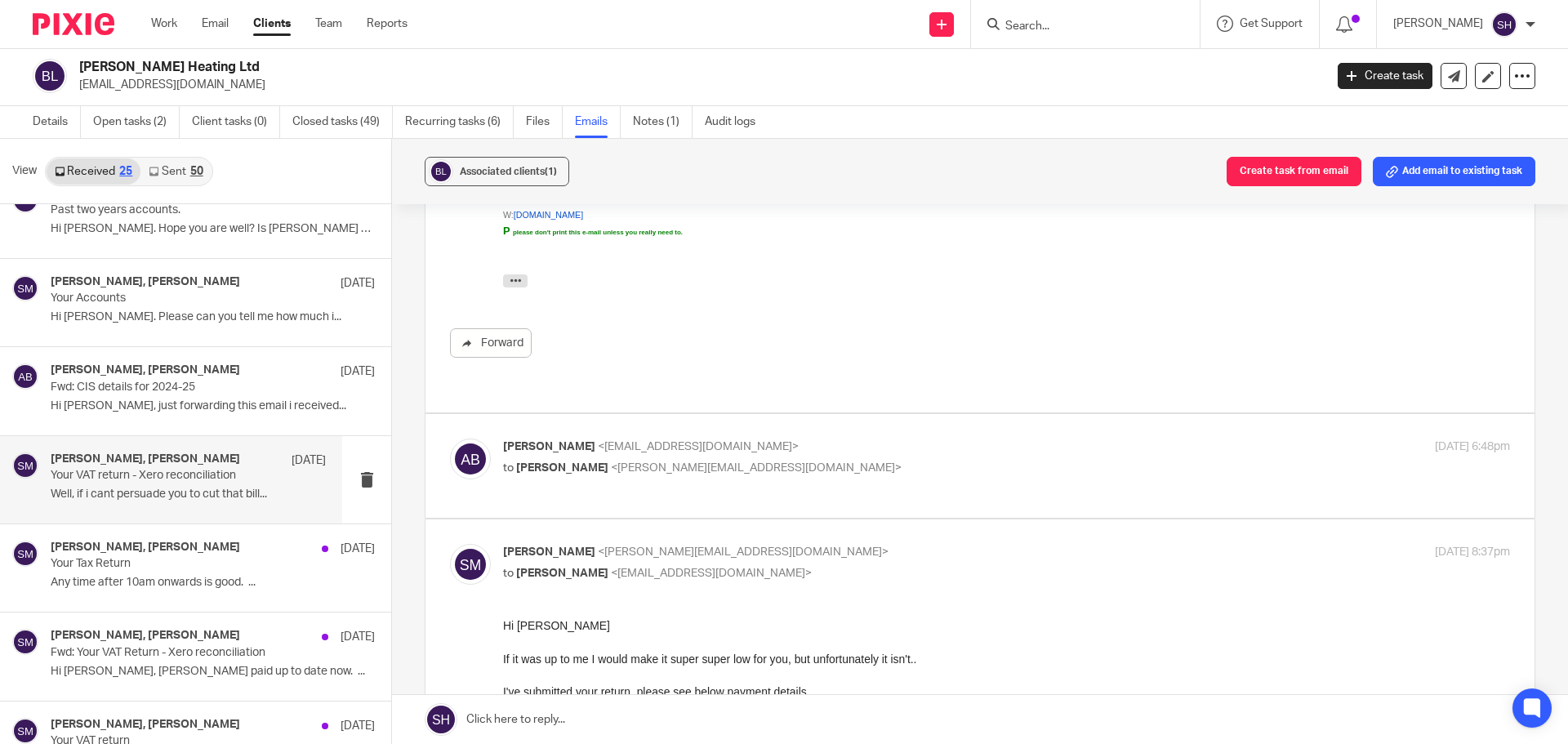
click at [786, 442] on div "Alistair Byron <byronheatingltd@gmail.com> to Sam McGaley <sam@wearediverso.com>" at bounding box center [838, 457] width 671 height 37
checkbox input "true"
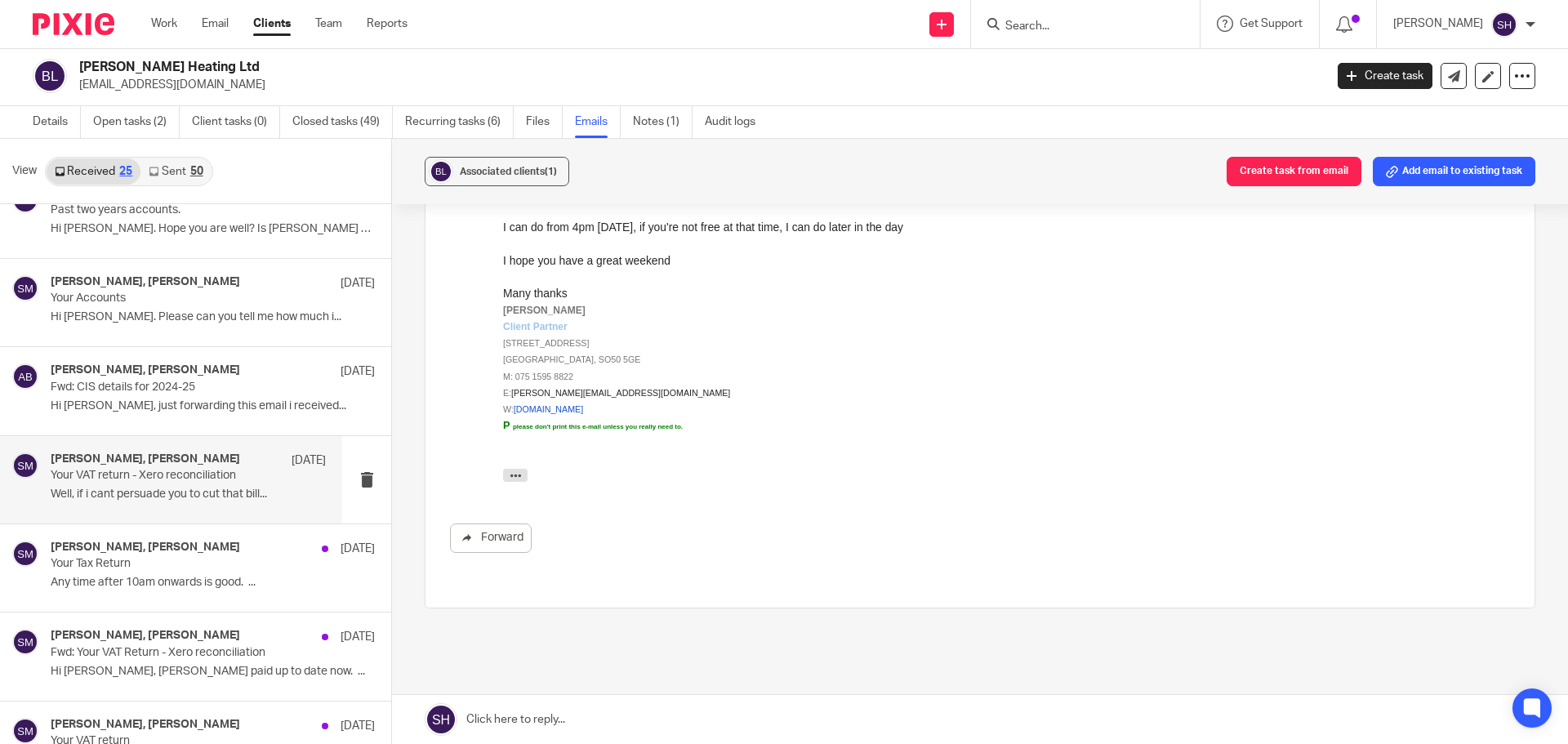
scroll to position [7714, 0]
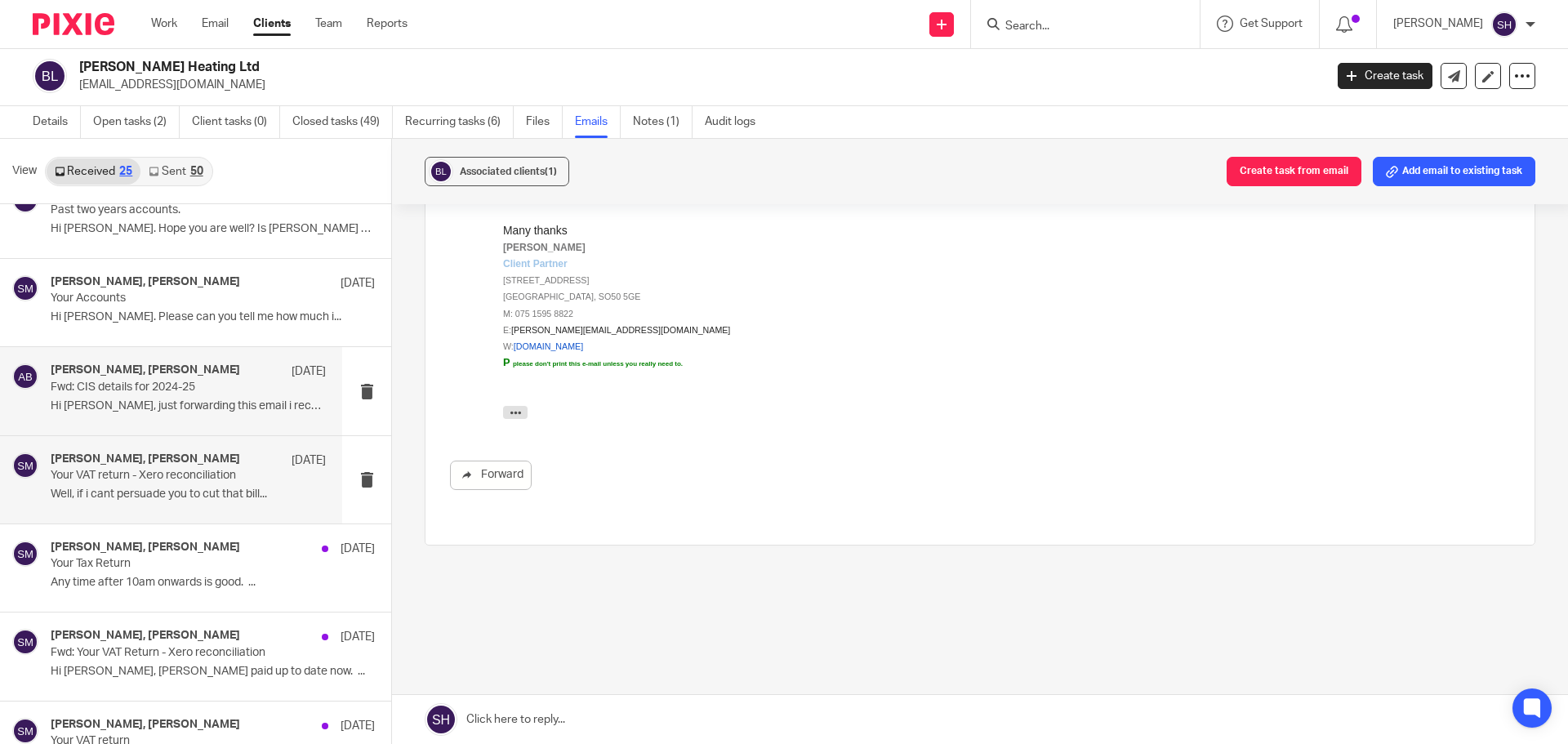
click at [243, 376] on div "Sam McGaley, Alistair Byron 25 Apr" at bounding box center [189, 371] width 275 height 17
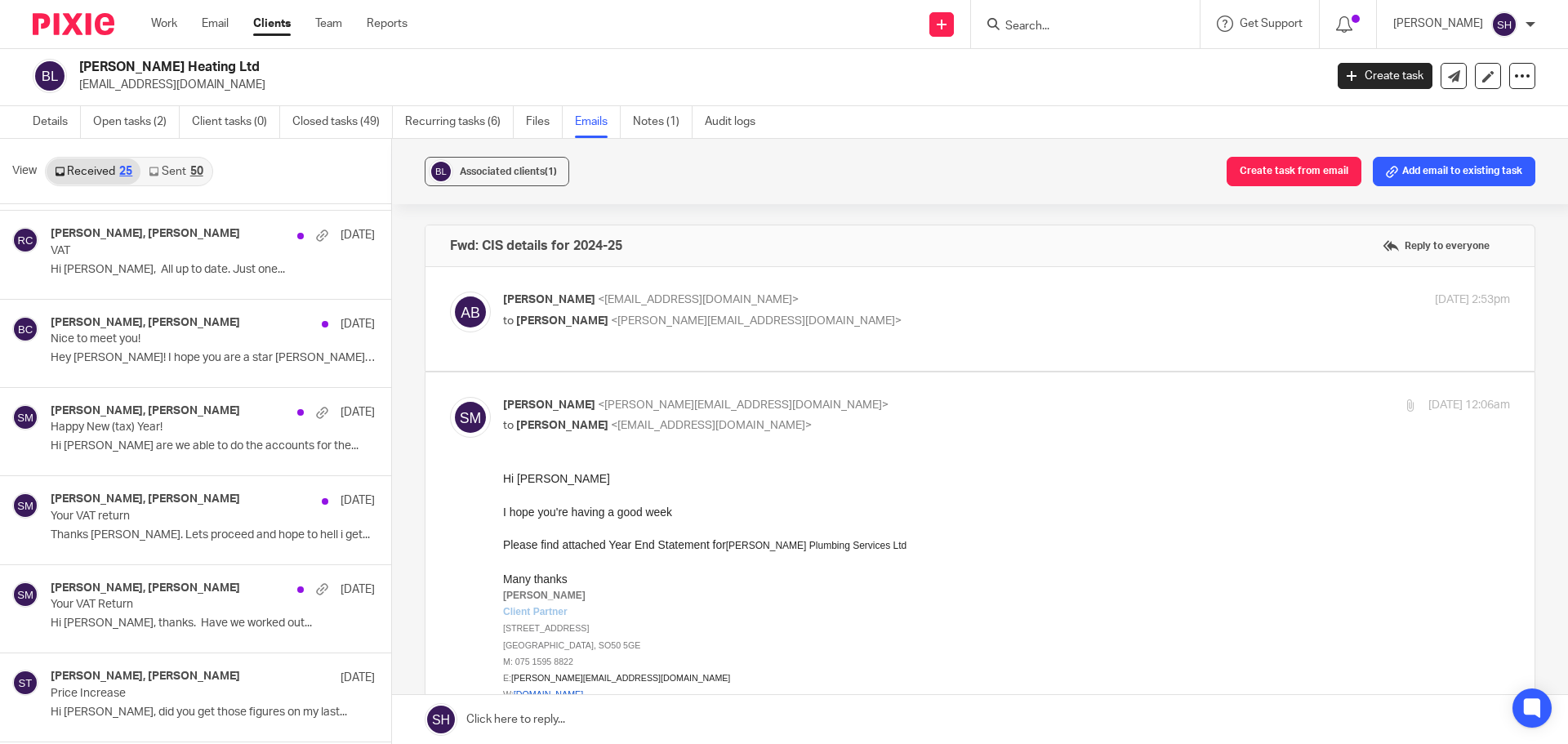
scroll to position [0, 0]
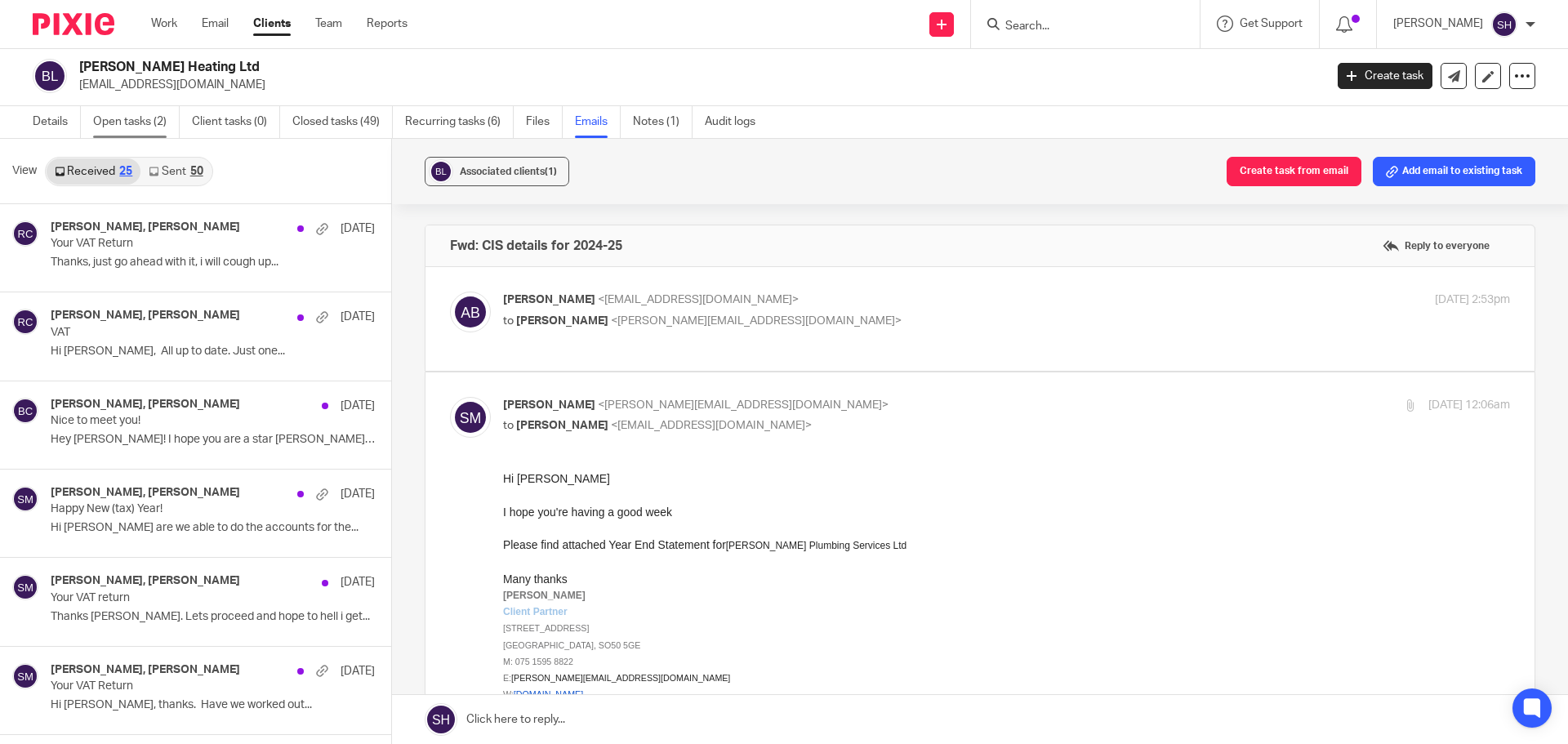
click at [163, 122] on link "Open tasks (2)" at bounding box center [136, 122] width 87 height 32
